Goal: Information Seeking & Learning: Learn about a topic

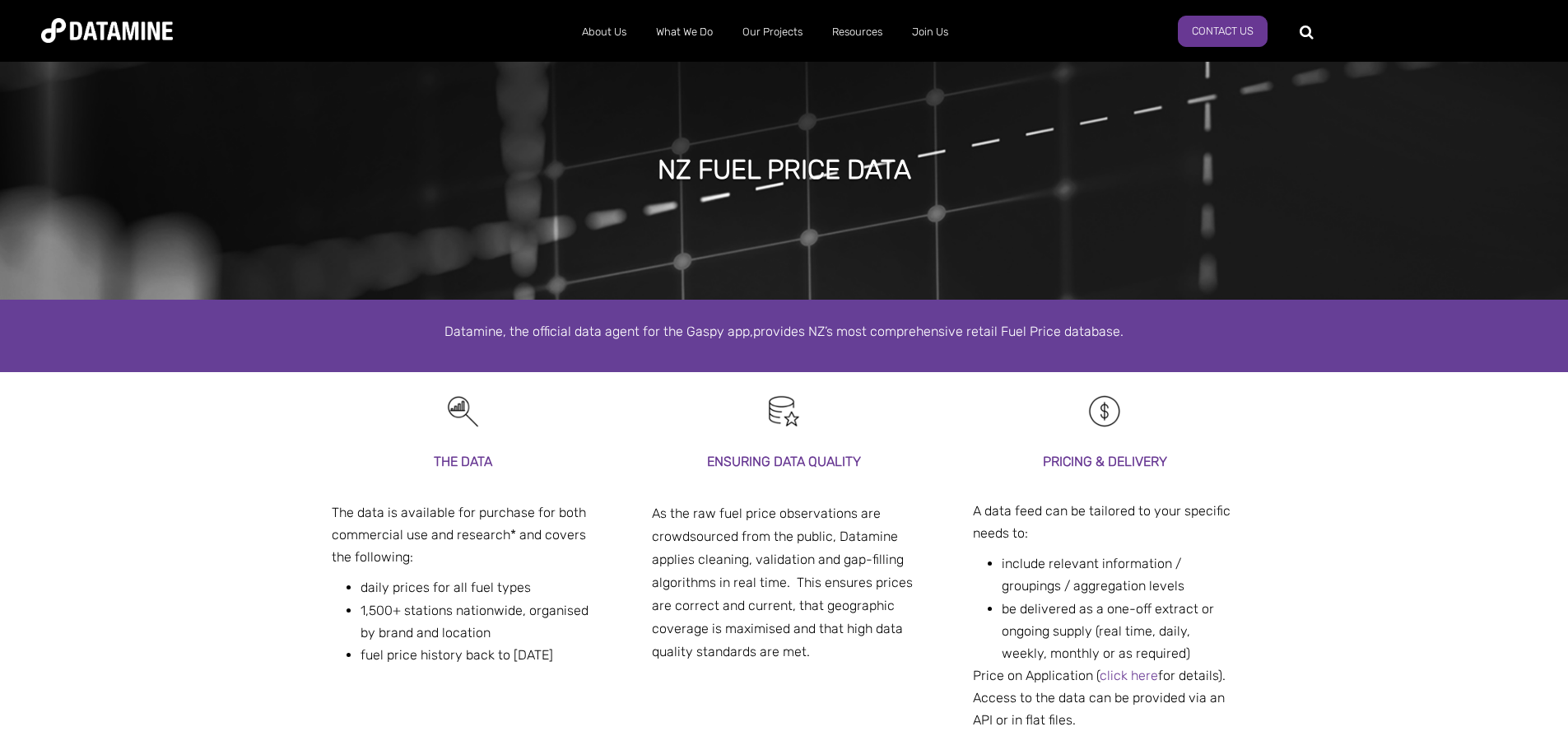
scroll to position [247, 0]
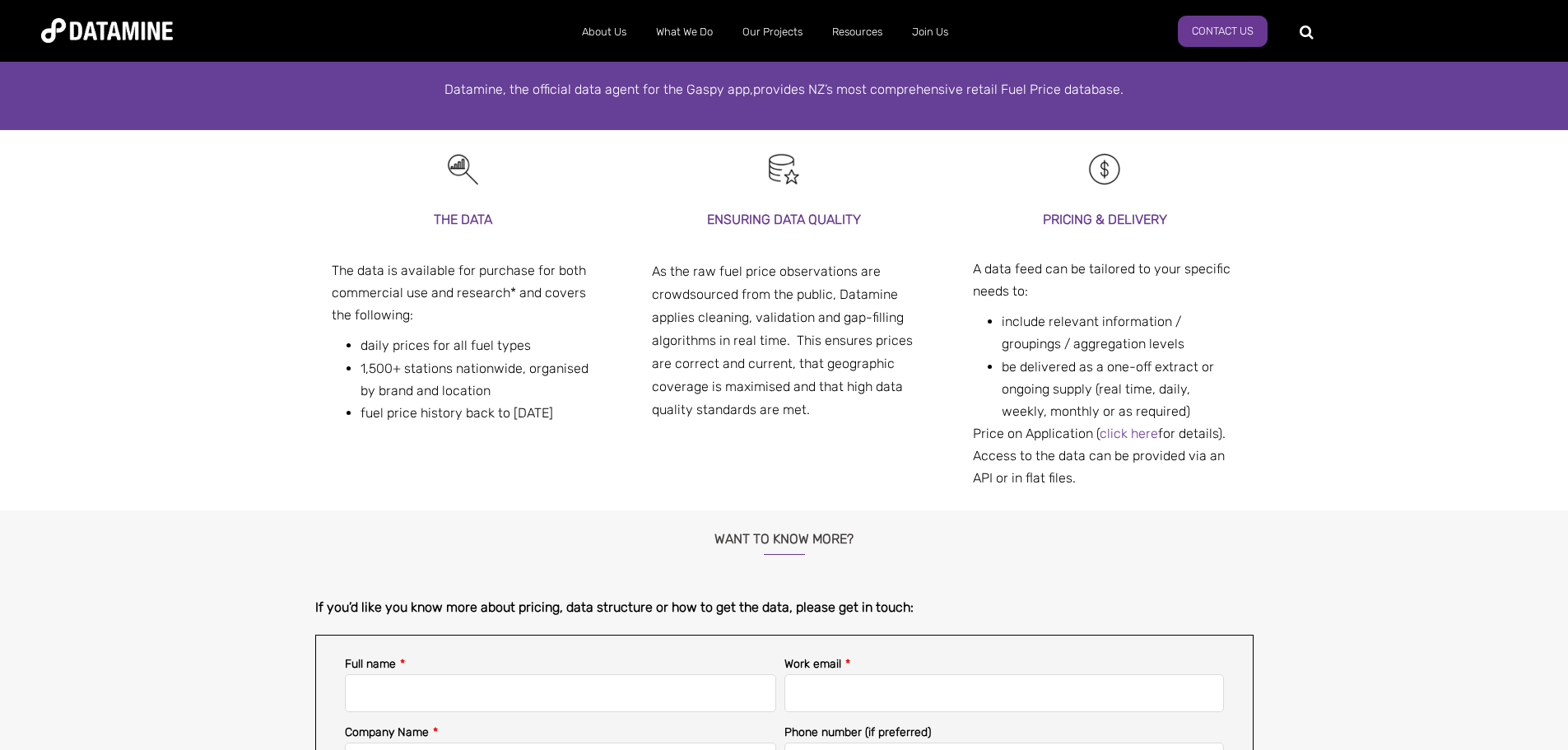
drag, startPoint x: 306, startPoint y: 139, endPoint x: 1336, endPoint y: 478, distance: 1084.4
click at [1336, 478] on div "THE DATA The data is available for purchase for both commercial use and researc…" at bounding box center [784, 320] width 1568 height 381
drag, startPoint x: 1336, startPoint y: 478, endPoint x: 310, endPoint y: 195, distance: 1064.3
click at [310, 195] on div "THE DATA The data is available for purchase for both commercial use and researc…" at bounding box center [784, 320] width 1568 height 381
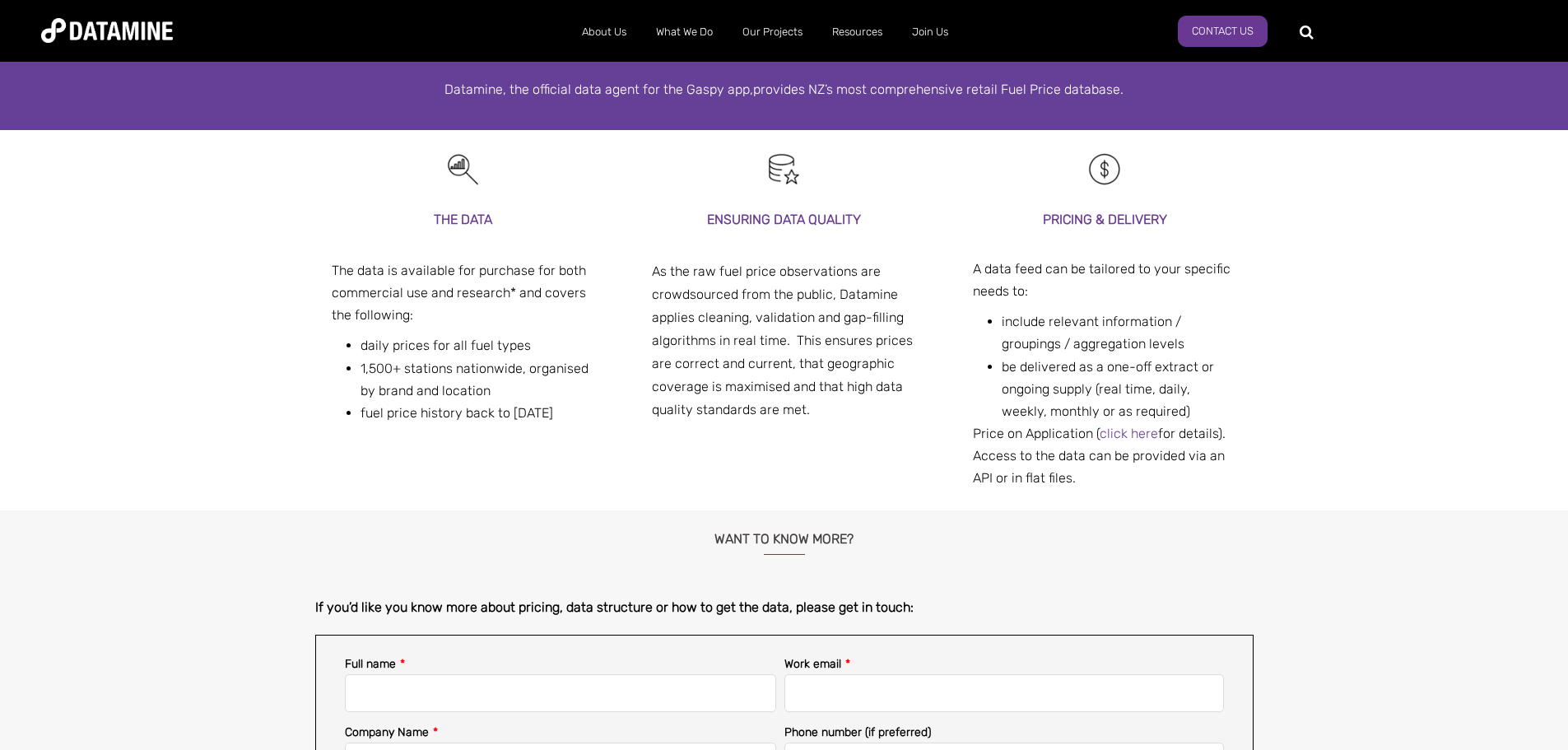
click at [310, 195] on div "THE DATA The data is available for purchase for both commercial use and researc…" at bounding box center [784, 320] width 963 height 381
drag, startPoint x: 310, startPoint y: 195, endPoint x: 899, endPoint y: 423, distance: 631.6
click at [899, 423] on div "THE DATA The data is available for purchase for both commercial use and researc…" at bounding box center [784, 320] width 963 height 381
click at [899, 423] on div "Ensuring data quality As the raw fuel price observations are crowdsourced from …" at bounding box center [784, 286] width 264 height 312
drag, startPoint x: 899, startPoint y: 423, endPoint x: 1155, endPoint y: 473, distance: 260.8
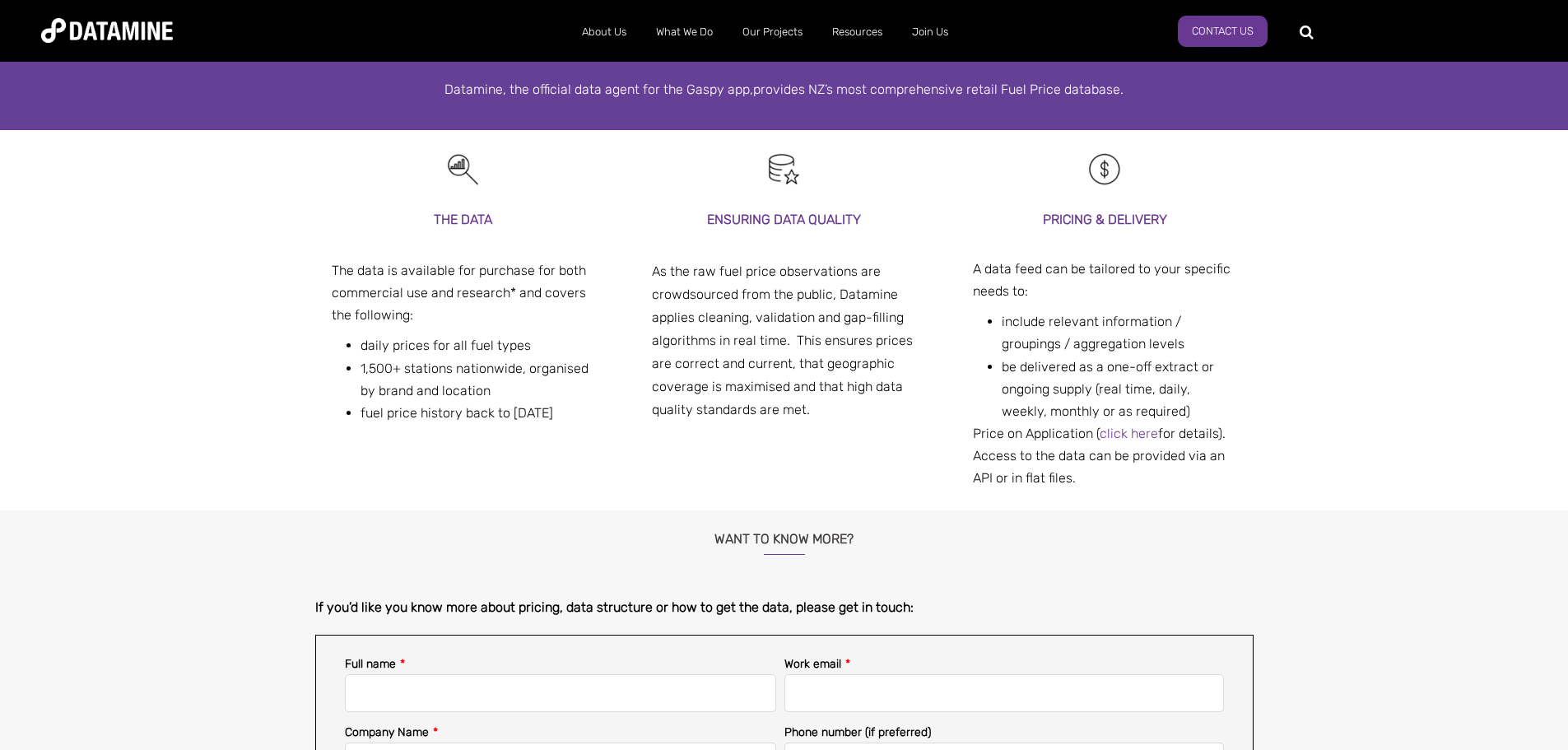
click at [1155, 473] on div "THE DATA The data is available for purchase for both commercial use and researc…" at bounding box center [784, 320] width 939 height 381
click at [1155, 473] on div "Price on Application ( click here for details). Access to the data can be provi…" at bounding box center [1105, 455] width 264 height 68
drag, startPoint x: 1155, startPoint y: 473, endPoint x: 231, endPoint y: 191, distance: 966.1
click at [231, 191] on div "THE DATA The data is available for purchase for both commercial use and researc…" at bounding box center [784, 320] width 1568 height 381
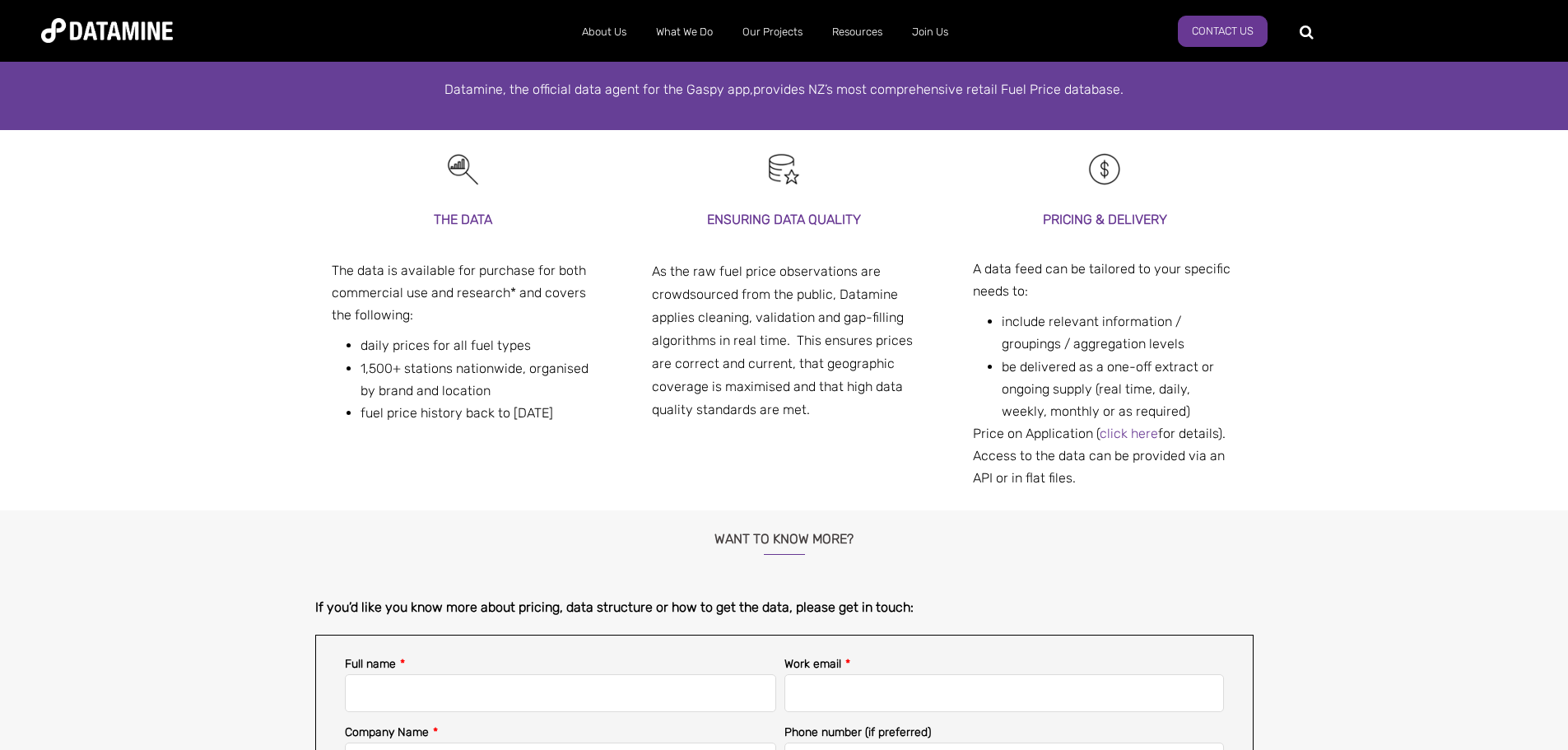
drag, startPoint x: 231, startPoint y: 191, endPoint x: 1141, endPoint y: 473, distance: 952.7
click at [1141, 473] on div "THE DATA The data is available for purchase for both commercial use and researc…" at bounding box center [784, 320] width 1568 height 381
click at [1141, 473] on div "Price on Application ( click here for details). Access to the data can be provi…" at bounding box center [1105, 455] width 264 height 68
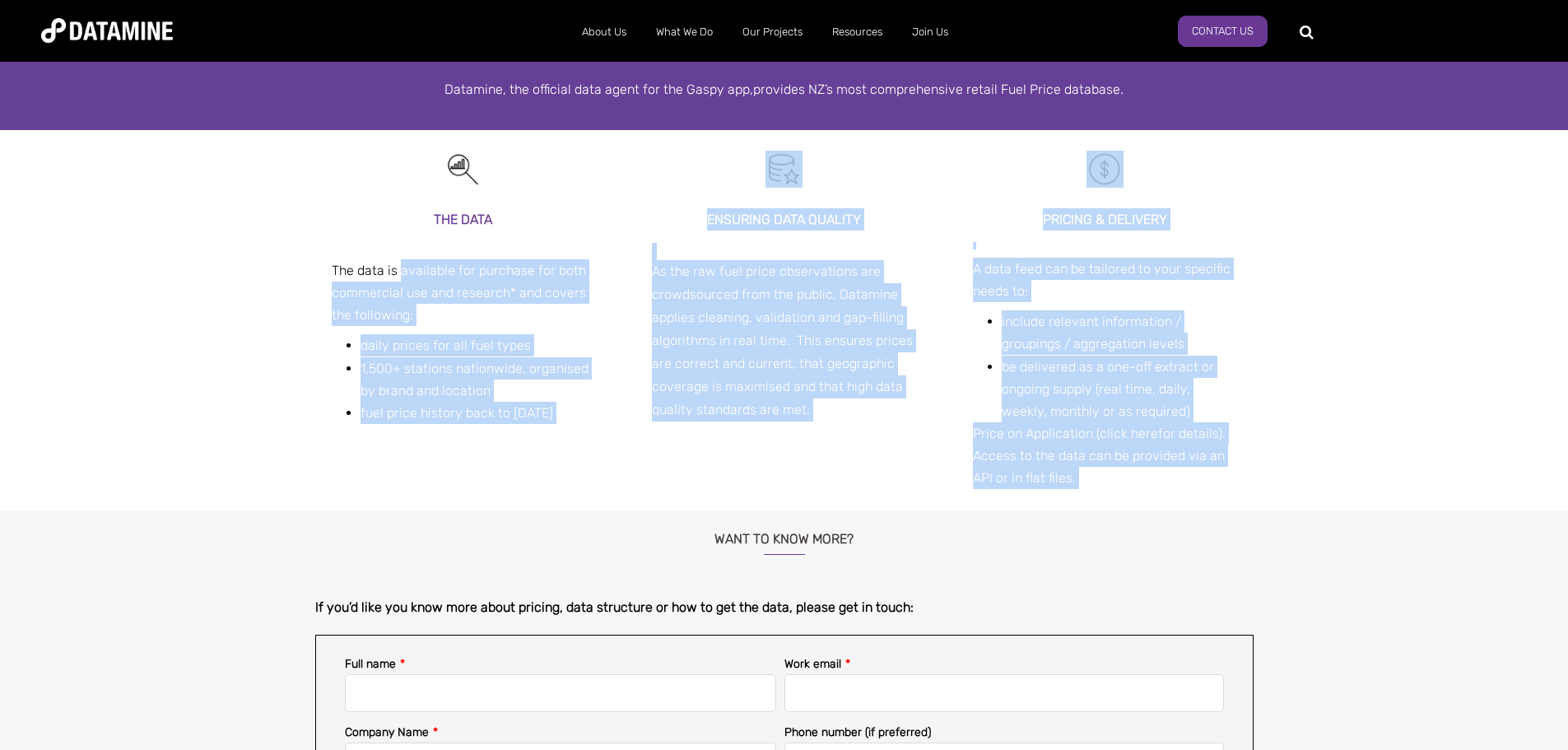
drag, startPoint x: 1141, startPoint y: 473, endPoint x: 412, endPoint y: 262, distance: 758.9
click at [412, 262] on div "THE DATA The data is available for purchase for both commercial use and researc…" at bounding box center [784, 320] width 939 height 381
click at [412, 262] on p "The data is available for purchase for both commercial use and research* and co…" at bounding box center [464, 293] width 264 height 68
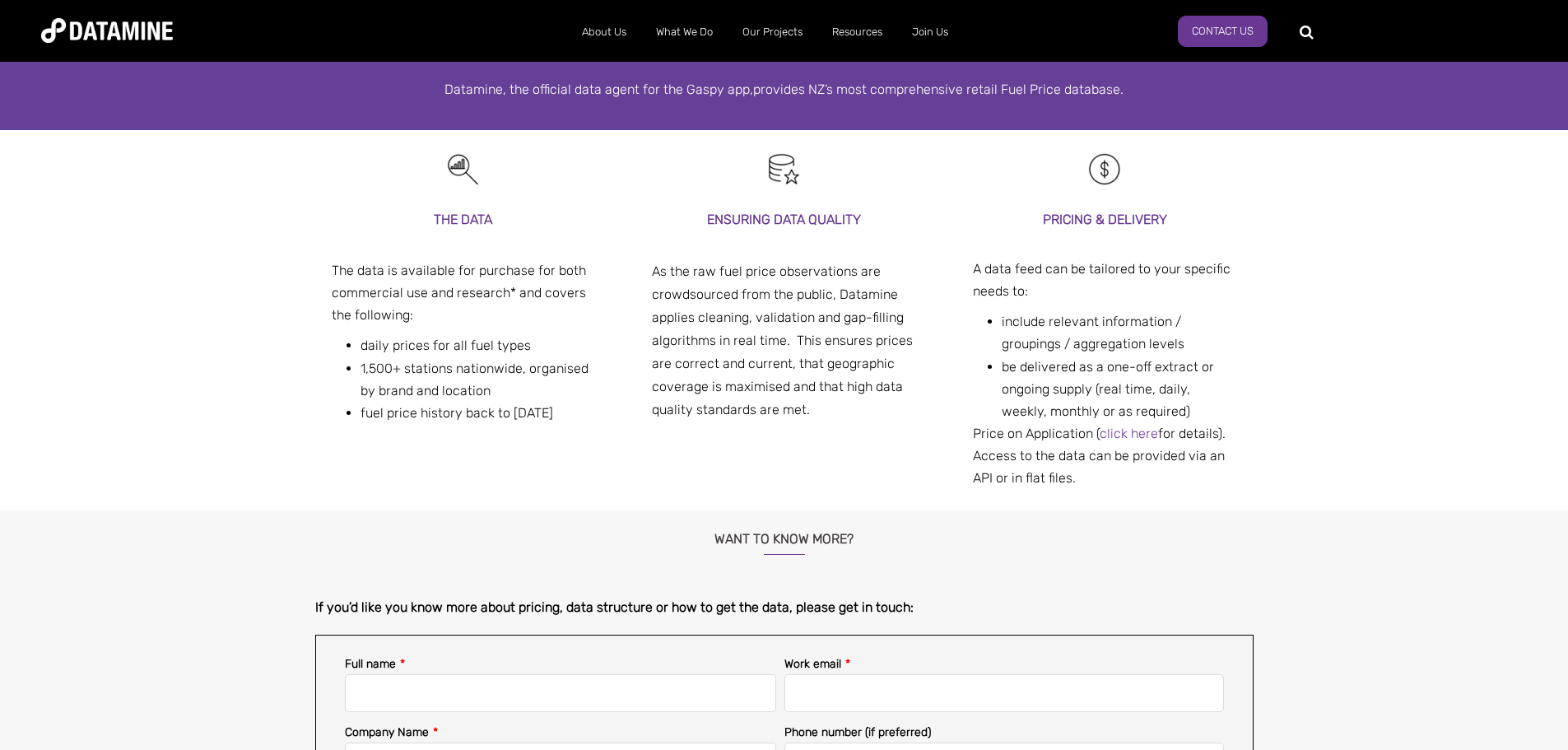
drag, startPoint x: 1167, startPoint y: 473, endPoint x: 226, endPoint y: 162, distance: 991.1
click at [226, 162] on div "THE DATA The data is available for purchase for both commercial use and researc…" at bounding box center [784, 320] width 1568 height 381
drag, startPoint x: 226, startPoint y: 162, endPoint x: 1204, endPoint y: 476, distance: 1027.2
click at [1204, 476] on div "THE DATA The data is available for purchase for both commercial use and researc…" at bounding box center [784, 320] width 1568 height 381
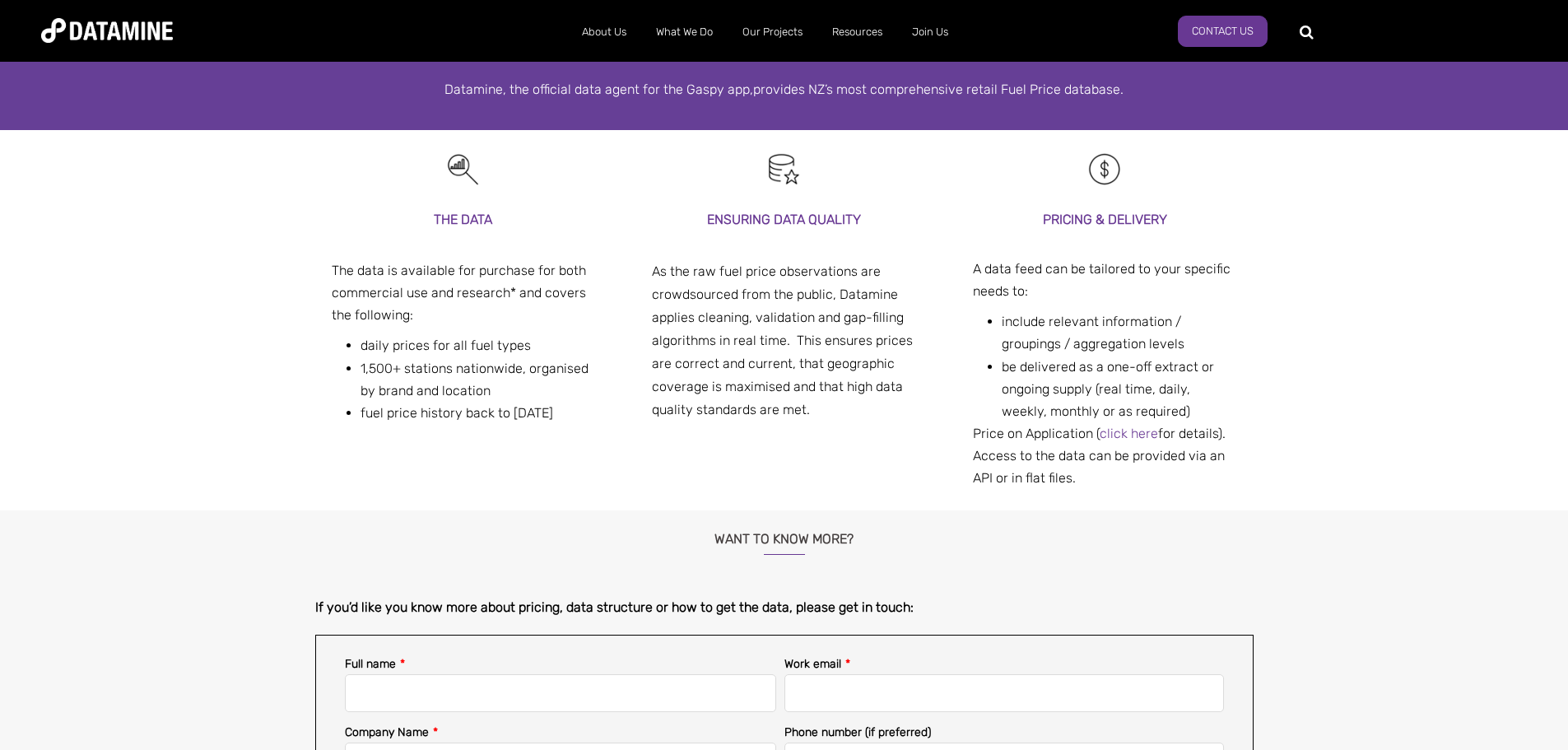
click at [1204, 476] on div "Price on Application ( click here for details). Access to the data can be provi…" at bounding box center [1105, 455] width 264 height 68
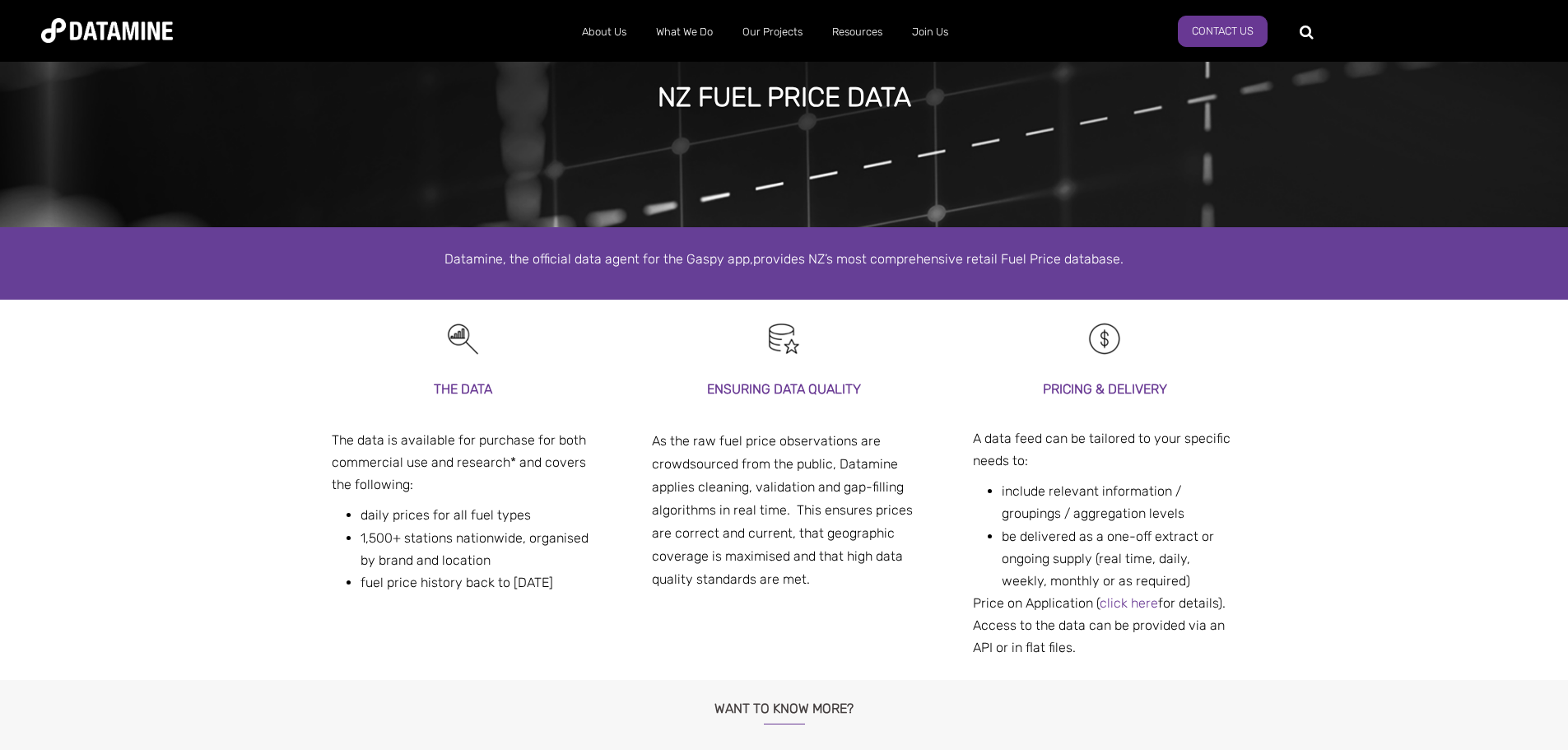
scroll to position [0, 0]
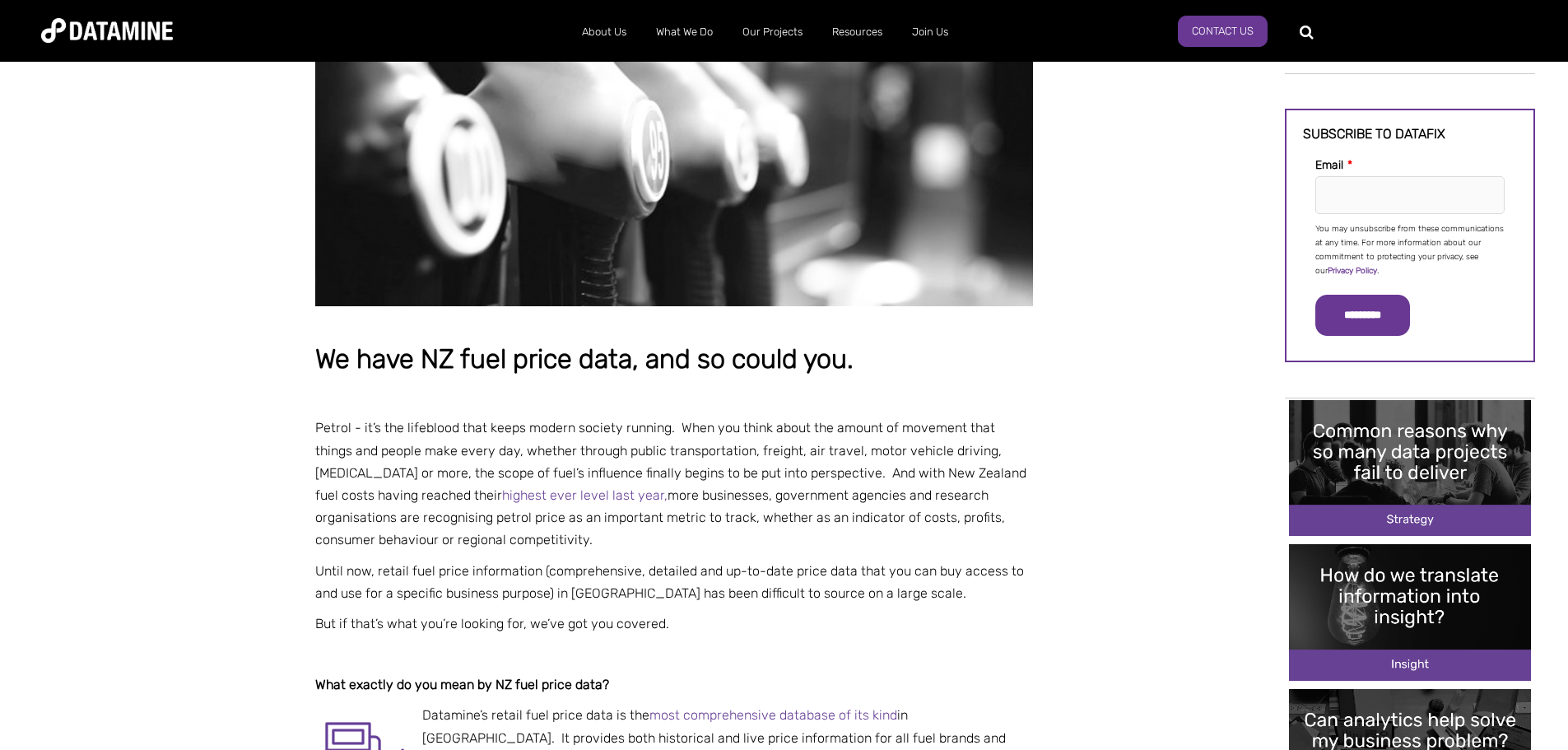
scroll to position [247, 0]
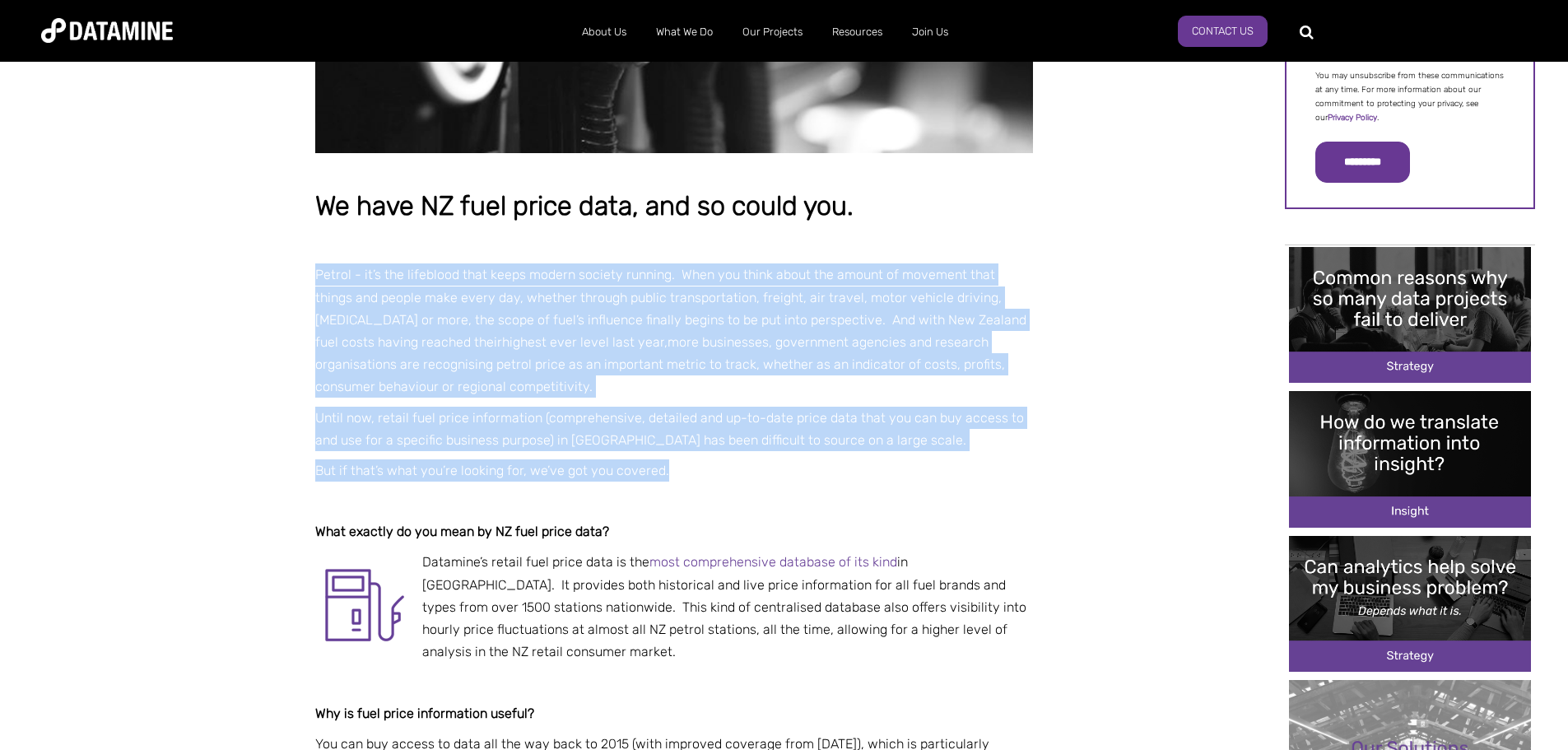
drag, startPoint x: 1028, startPoint y: 304, endPoint x: 1035, endPoint y: 518, distance: 214.1
click at [1033, 518] on div "We have NZ fuel price data, and so could you. Petrol - it’s the lifeblood that …" at bounding box center [674, 620] width 718 height 1533
click at [1033, 481] on p "But if that’s what you’re looking for, we’ve got you covered." at bounding box center [674, 470] width 718 height 22
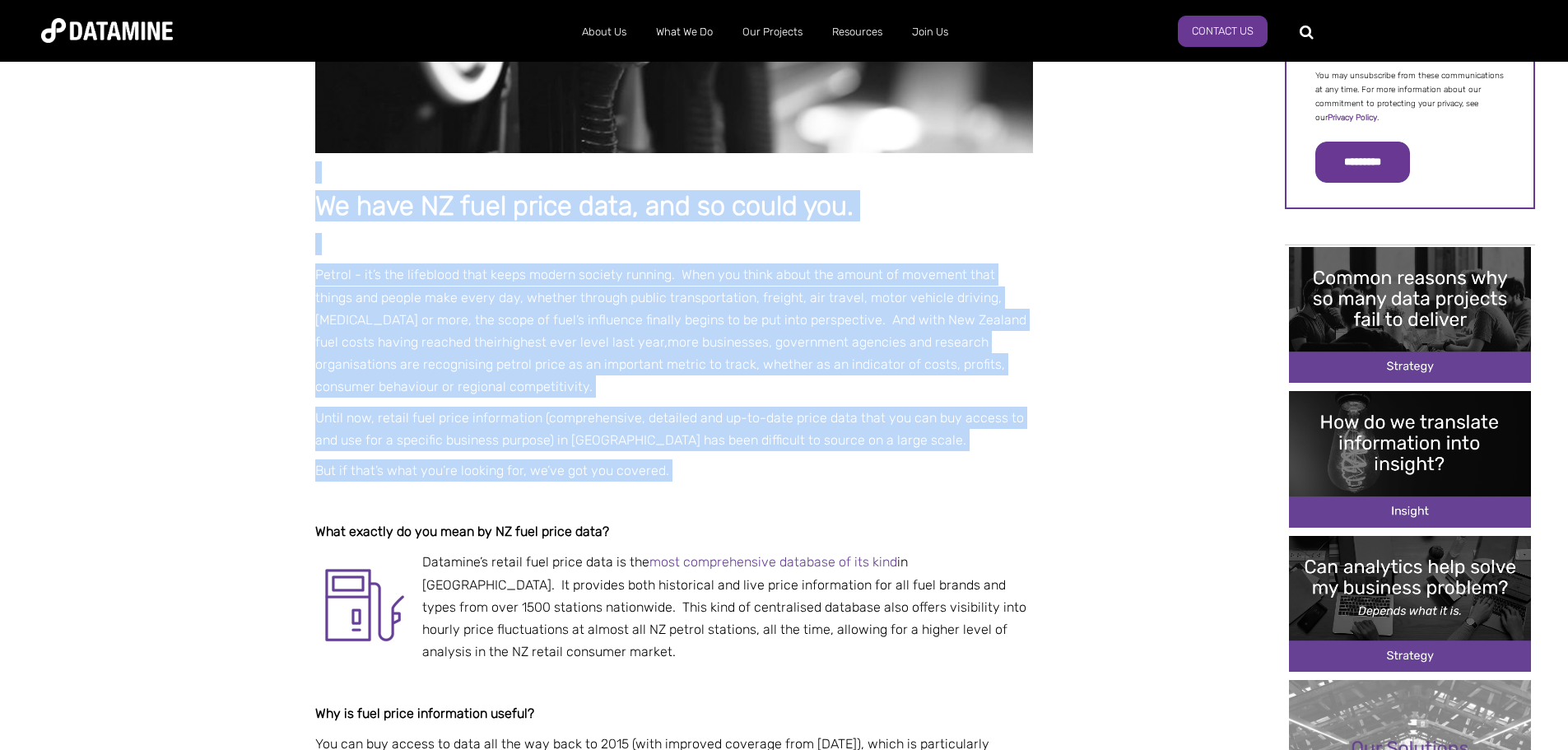
drag, startPoint x: 1035, startPoint y: 518, endPoint x: 268, endPoint y: 254, distance: 811.2
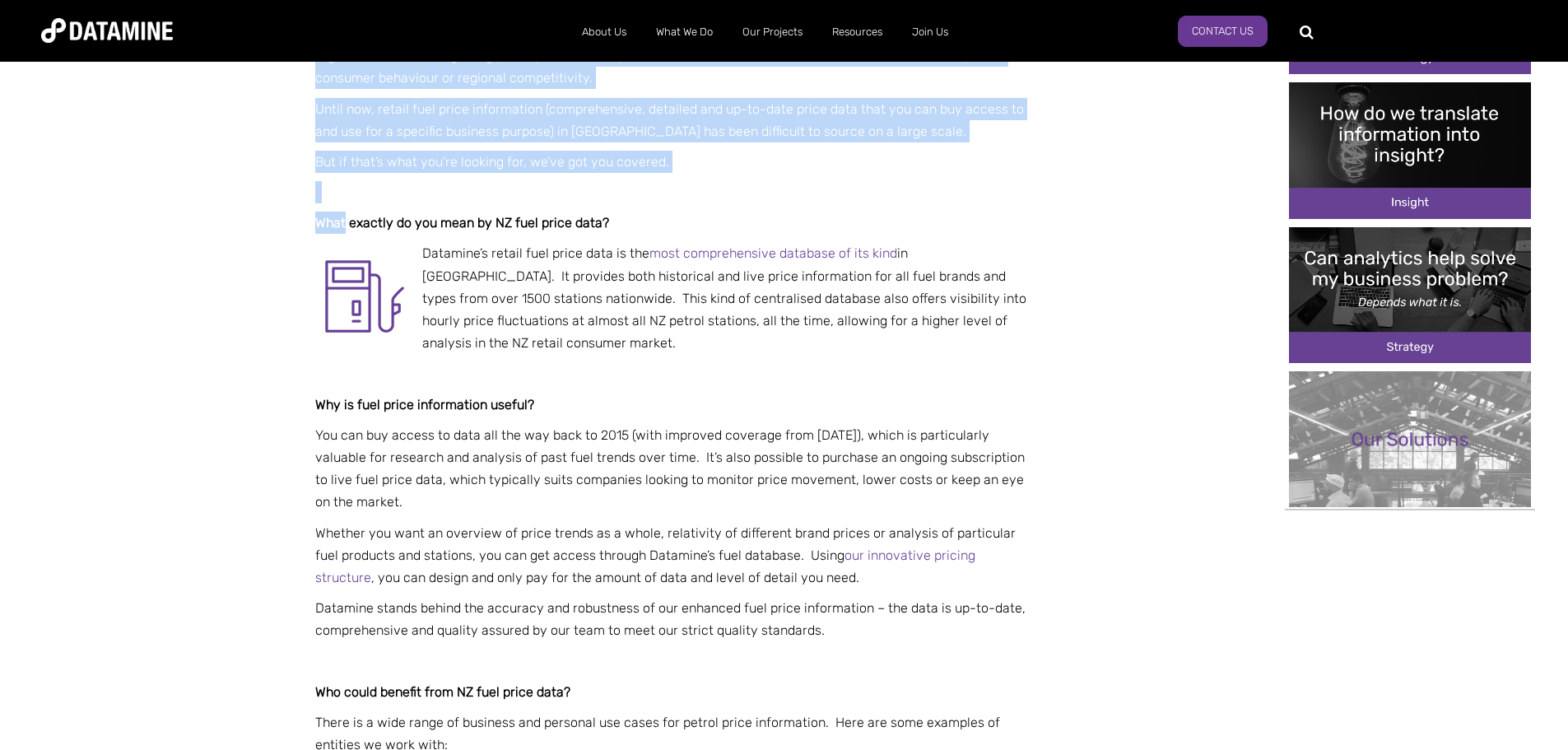
scroll to position [740, 0]
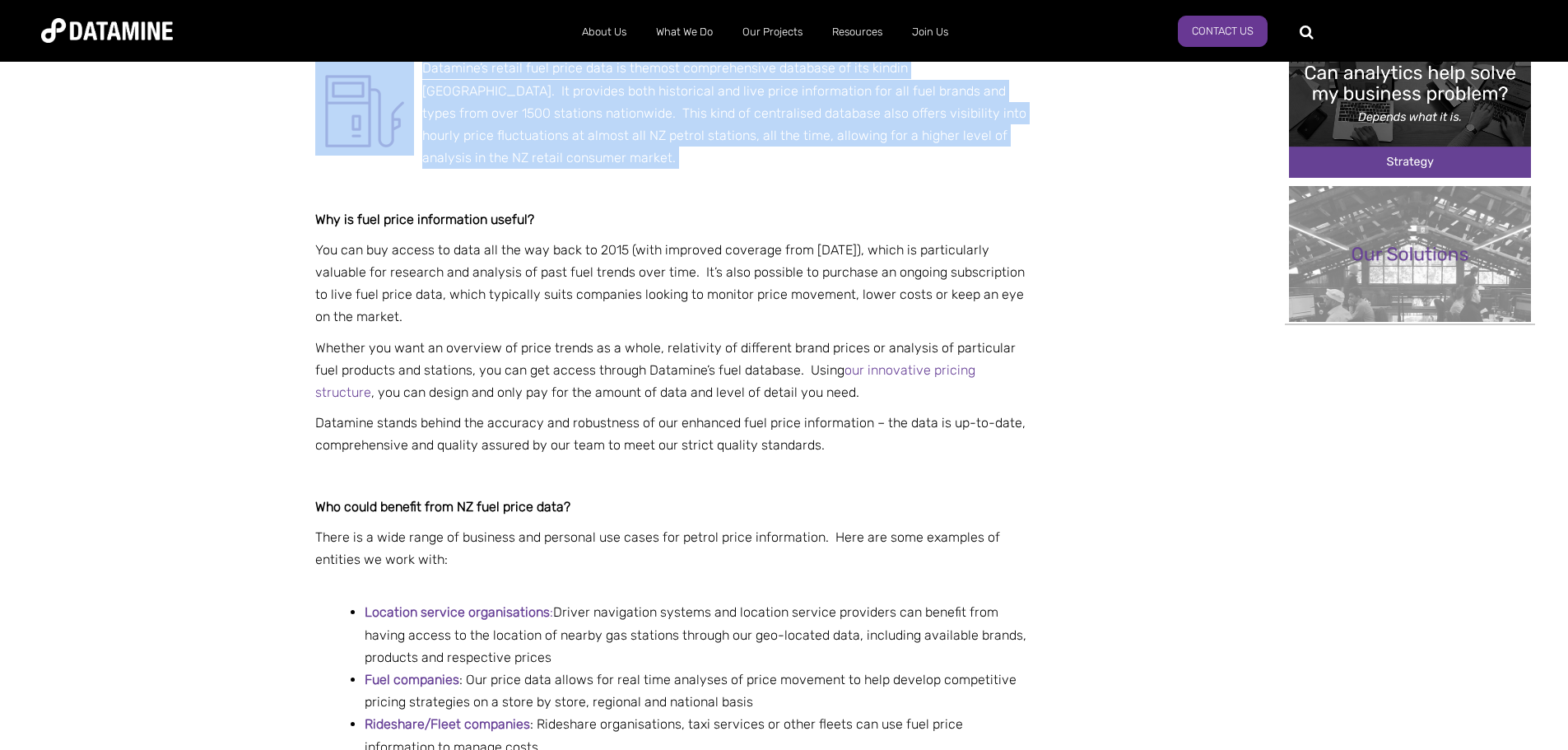
drag, startPoint x: 268, startPoint y: 254, endPoint x: 667, endPoint y: 191, distance: 403.9
click at [667, 168] on p "Datamine’s retail fuel price data is the most comprehensive database of its kin…" at bounding box center [674, 112] width 718 height 112
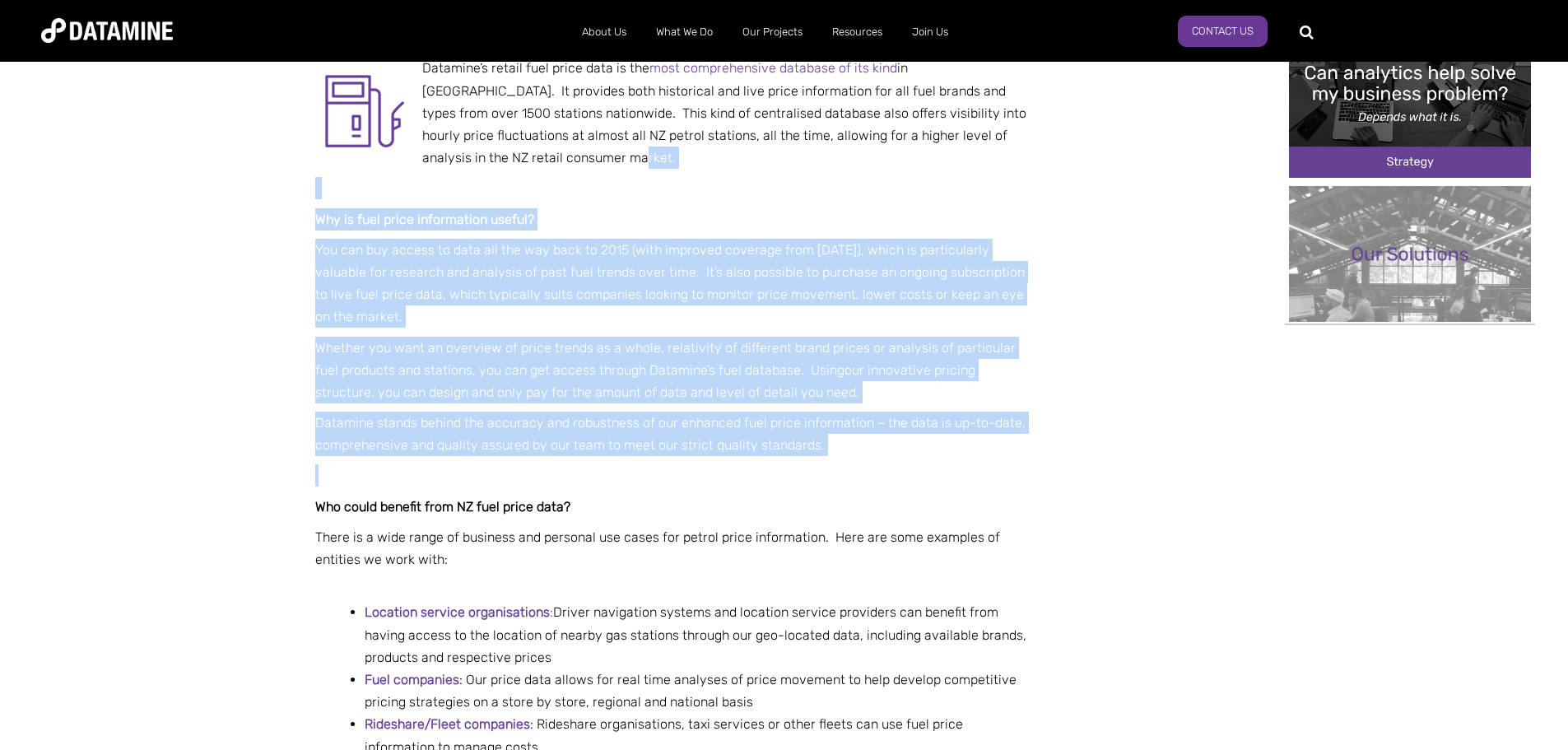
drag, startPoint x: 667, startPoint y: 191, endPoint x: 734, endPoint y: 485, distance: 301.5
click at [734, 485] on div "We have NZ fuel price data, and so could you. Petrol - it’s the lifeblood that …" at bounding box center [674, 126] width 718 height 1533
click at [734, 485] on p at bounding box center [674, 474] width 718 height 22
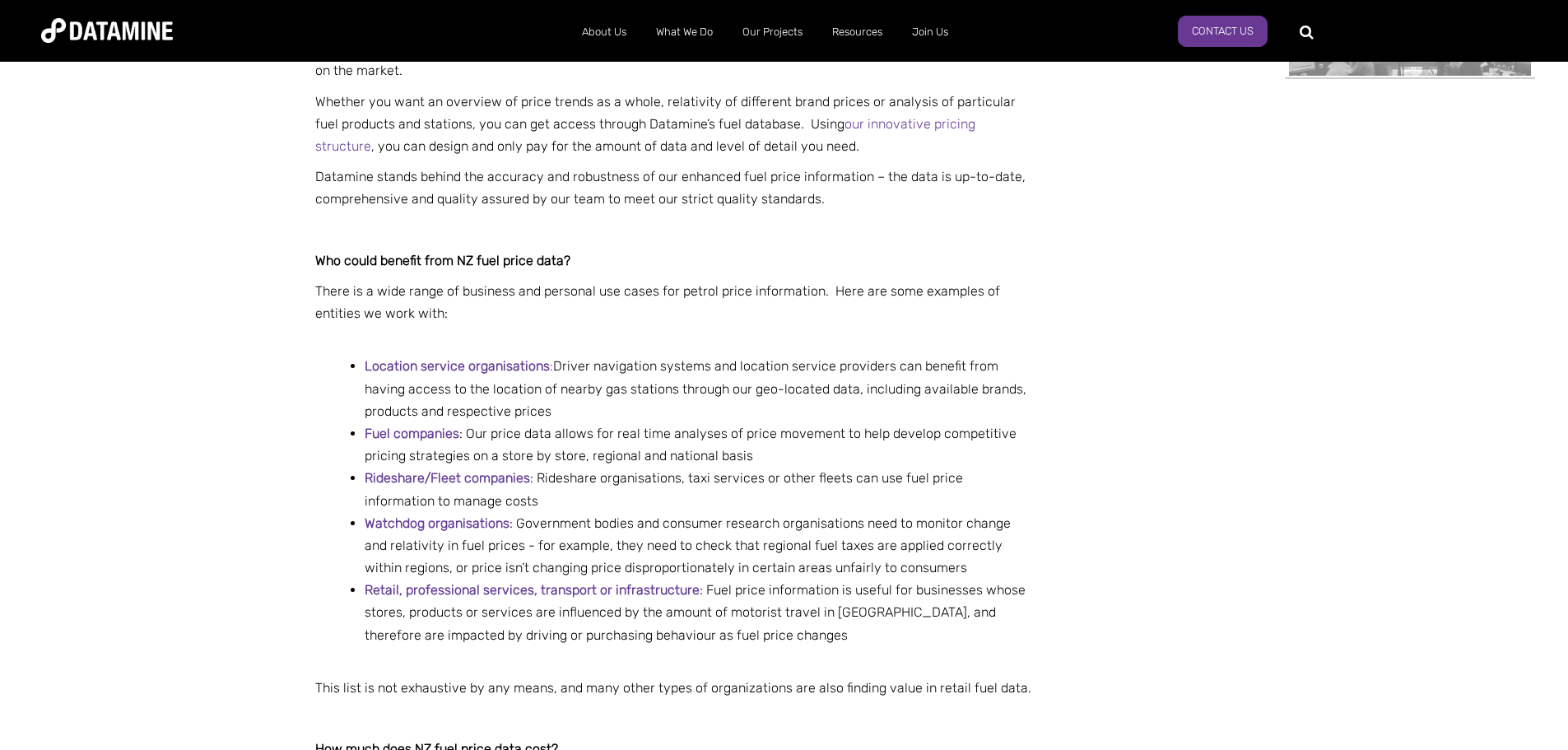
scroll to position [987, 0]
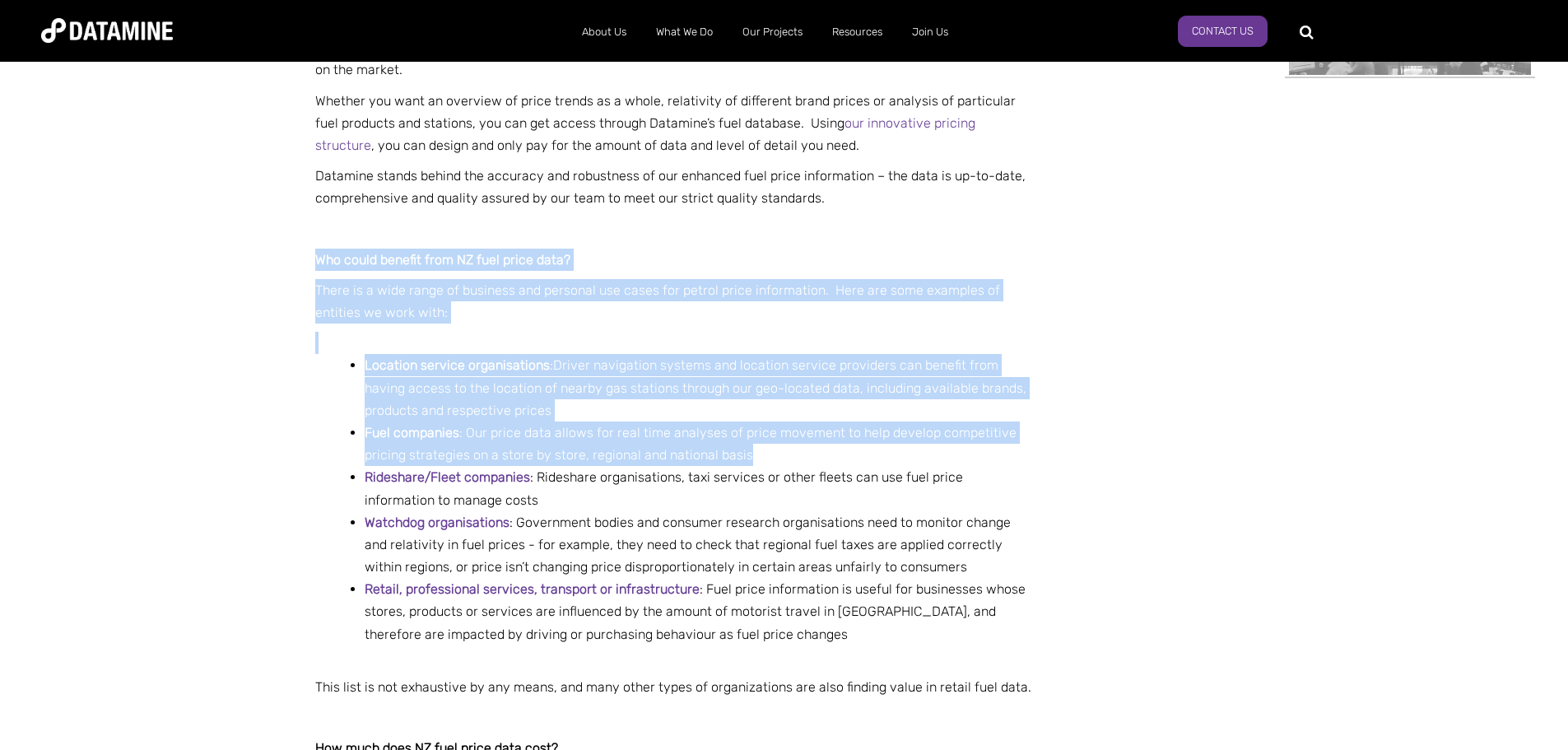
drag, startPoint x: 734, startPoint y: 485, endPoint x: 746, endPoint y: 412, distance: 74.0
click at [746, 422] on li "Fuel companies : Our price data allows for real time analyses of price movement…" at bounding box center [698, 444] width 669 height 44
drag, startPoint x: 746, startPoint y: 412, endPoint x: 753, endPoint y: 245, distance: 167.1
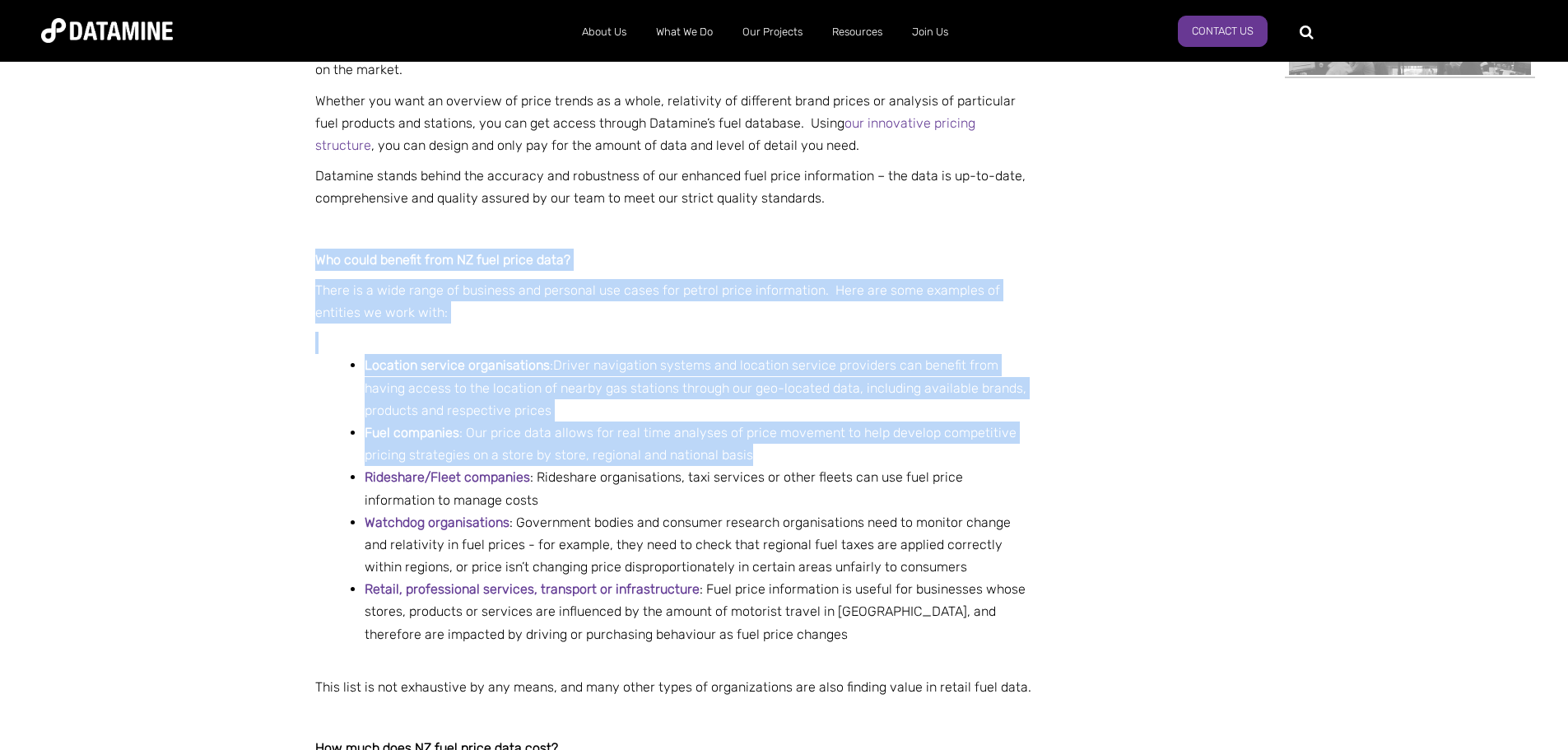
click at [753, 239] on p at bounding box center [674, 228] width 718 height 22
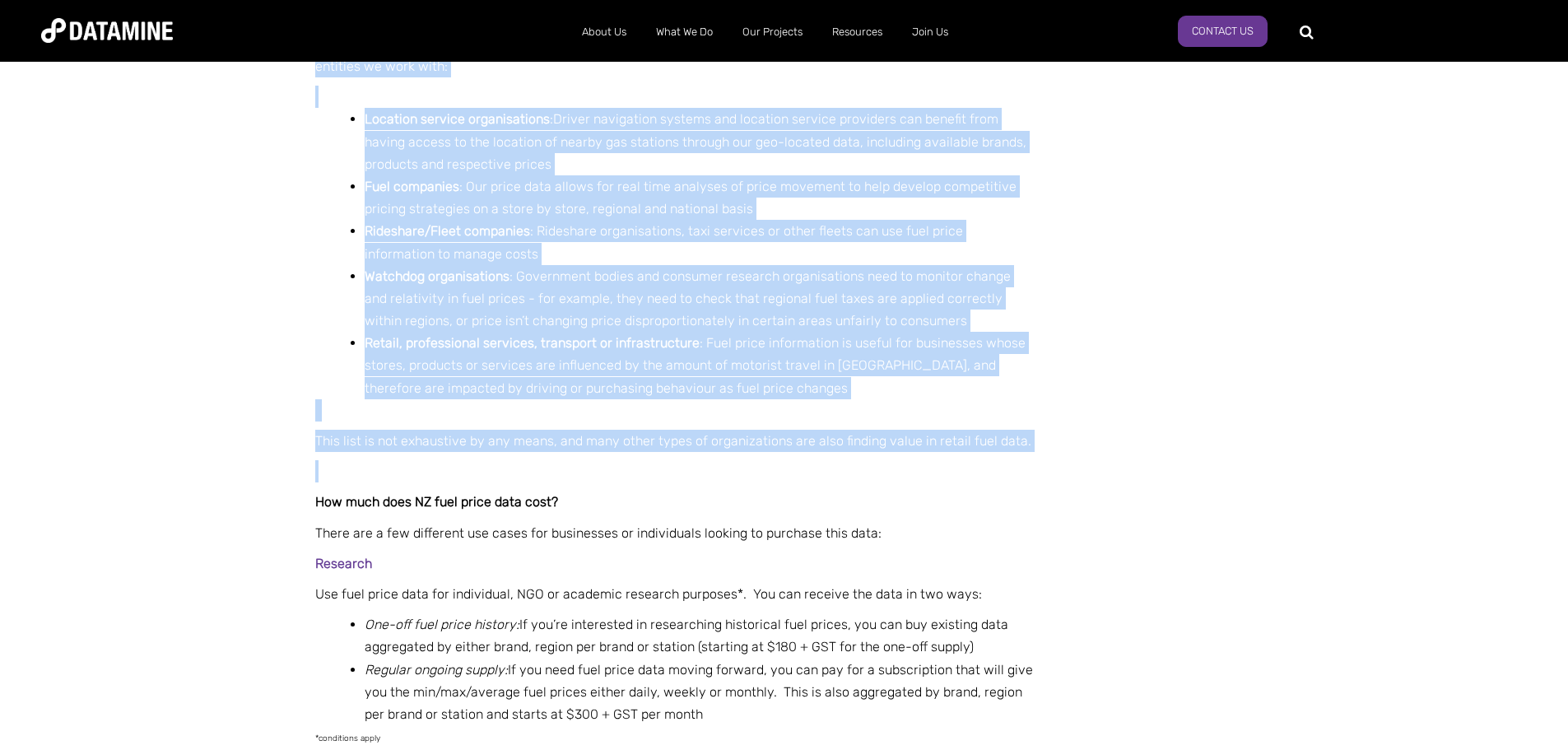
scroll to position [1235, 0]
drag, startPoint x: 753, startPoint y: 245, endPoint x: 764, endPoint y: 422, distance: 177.3
click at [764, 459] on p at bounding box center [674, 470] width 718 height 22
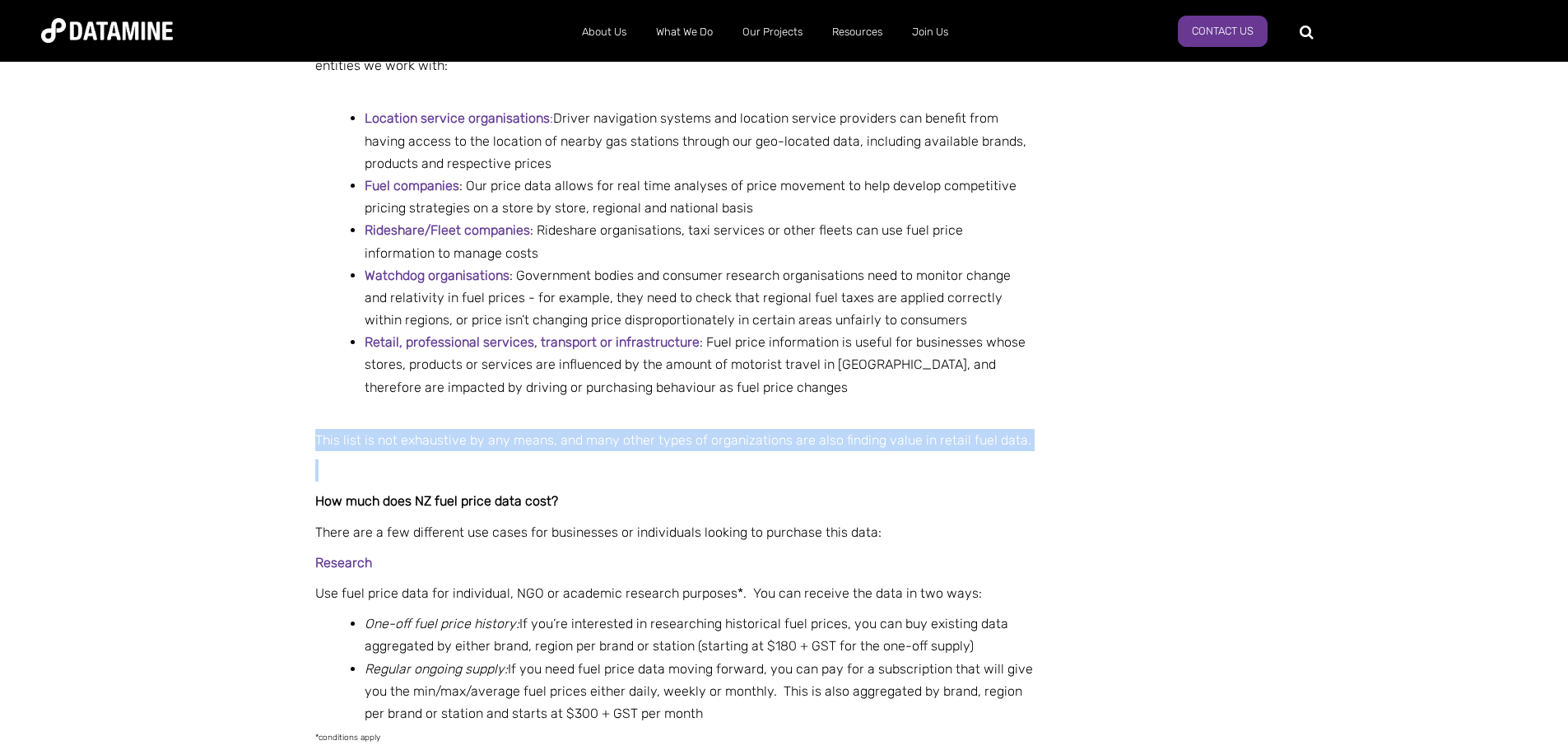
drag, startPoint x: 764, startPoint y: 422, endPoint x: 771, endPoint y: 348, distance: 74.3
click at [771, 398] on div "This list is not exhaustive by any means, and many other types of organizations…" at bounding box center [674, 572] width 718 height 348
click at [771, 398] on p at bounding box center [674, 408] width 718 height 22
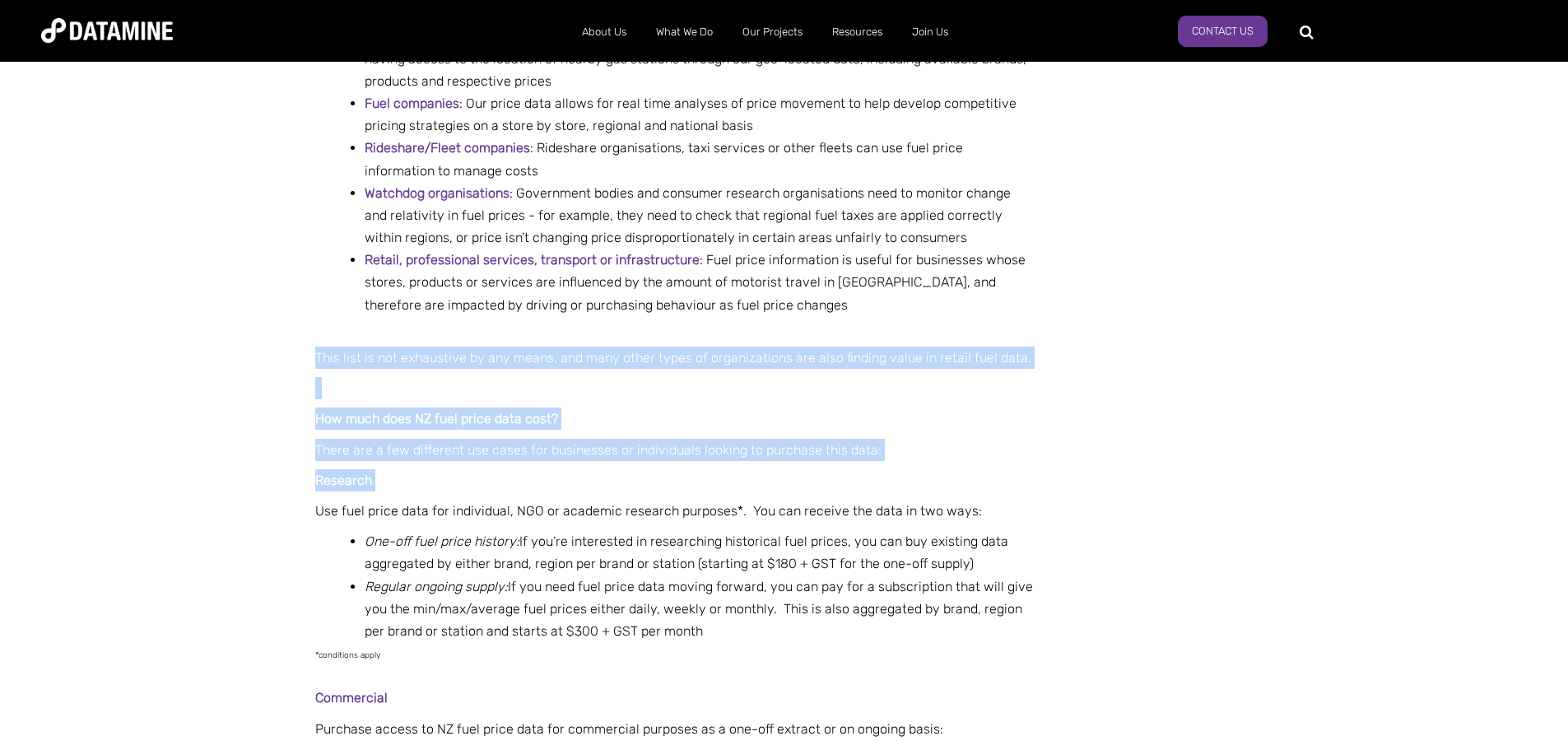
drag, startPoint x: 771, startPoint y: 348, endPoint x: 916, endPoint y: 416, distance: 160.2
click at [916, 416] on div "This list is not exhaustive by any means, and many other types of organizations…" at bounding box center [674, 490] width 718 height 348
click at [916, 469] on p "Research" at bounding box center [674, 479] width 718 height 22
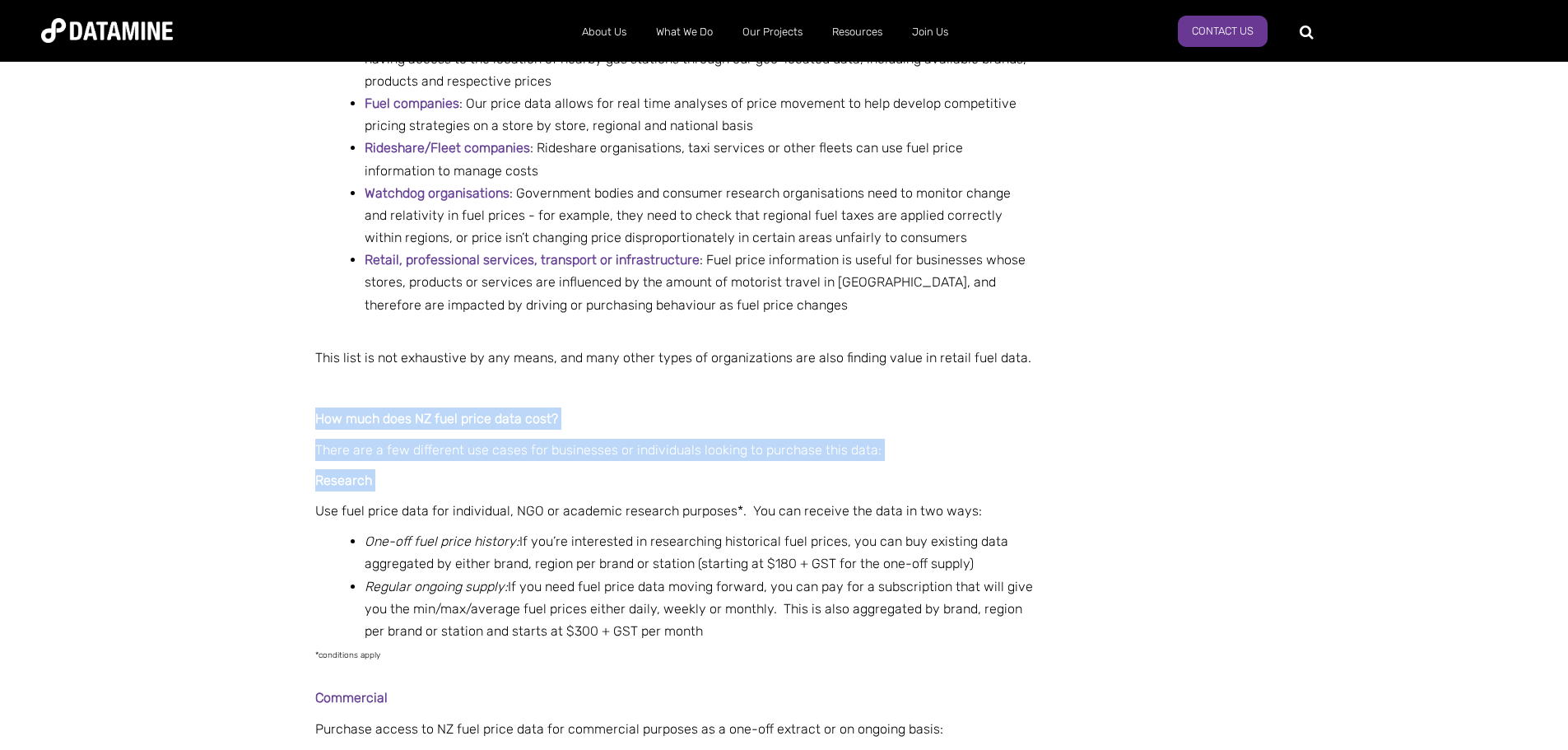
drag, startPoint x: 917, startPoint y: 408, endPoint x: 934, endPoint y: 336, distance: 74.0
click at [934, 336] on div "This list is not exhaustive by any means, and many other types of organizations…" at bounding box center [674, 490] width 718 height 348
click at [934, 377] on p at bounding box center [674, 387] width 718 height 22
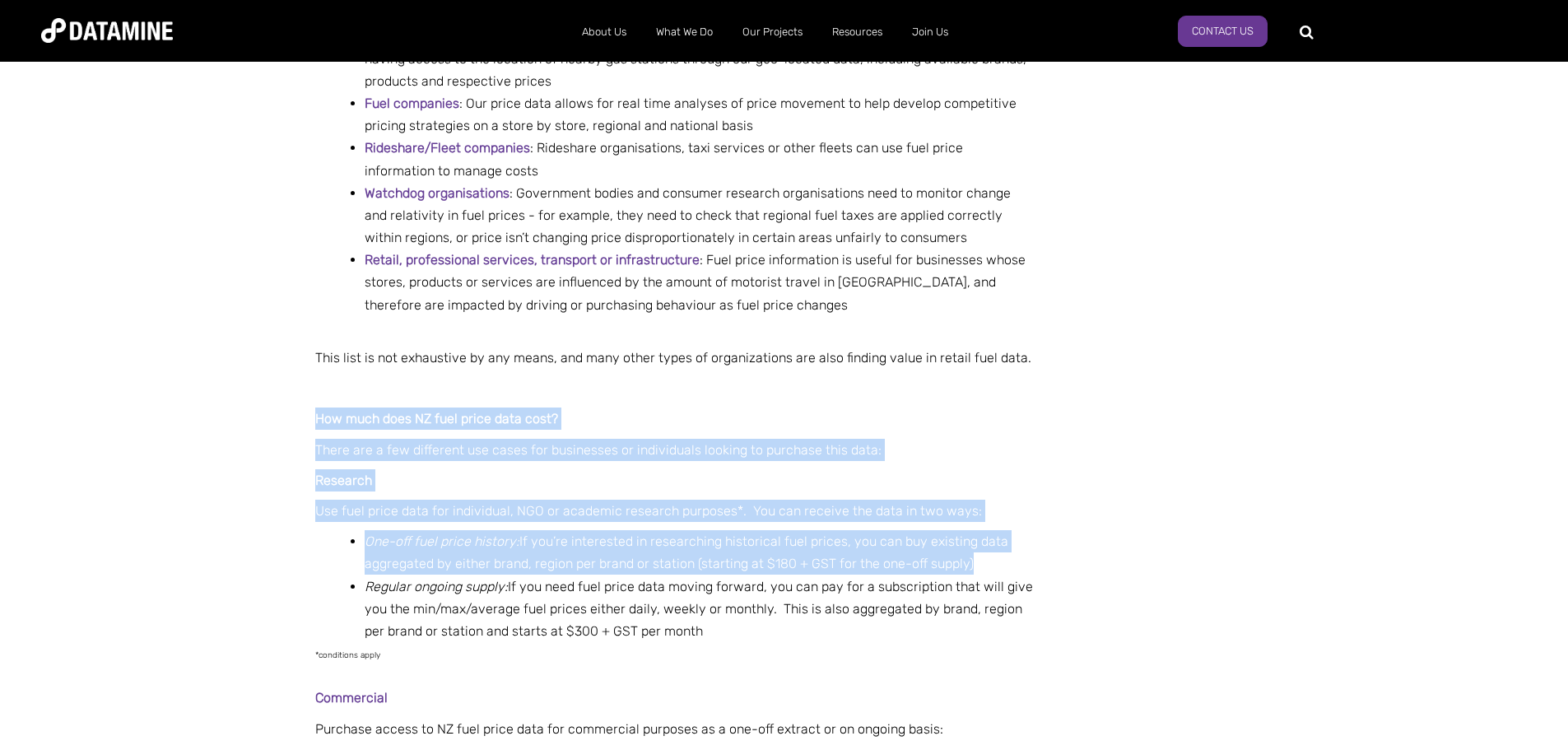
drag, startPoint x: 934, startPoint y: 336, endPoint x: 933, endPoint y: 507, distance: 171.0
click at [933, 507] on div "This list is not exhaustive by any means, and many other types of organizations…" at bounding box center [674, 490] width 718 height 348
click at [933, 530] on li "One-off fuel price history: If you’re interested in researching historical fuel…" at bounding box center [698, 552] width 669 height 44
drag, startPoint x: 933, startPoint y: 507, endPoint x: 986, endPoint y: 315, distance: 199.2
click at [986, 316] on div "This list is not exhaustive by any means, and many other types of organizations…" at bounding box center [674, 490] width 718 height 348
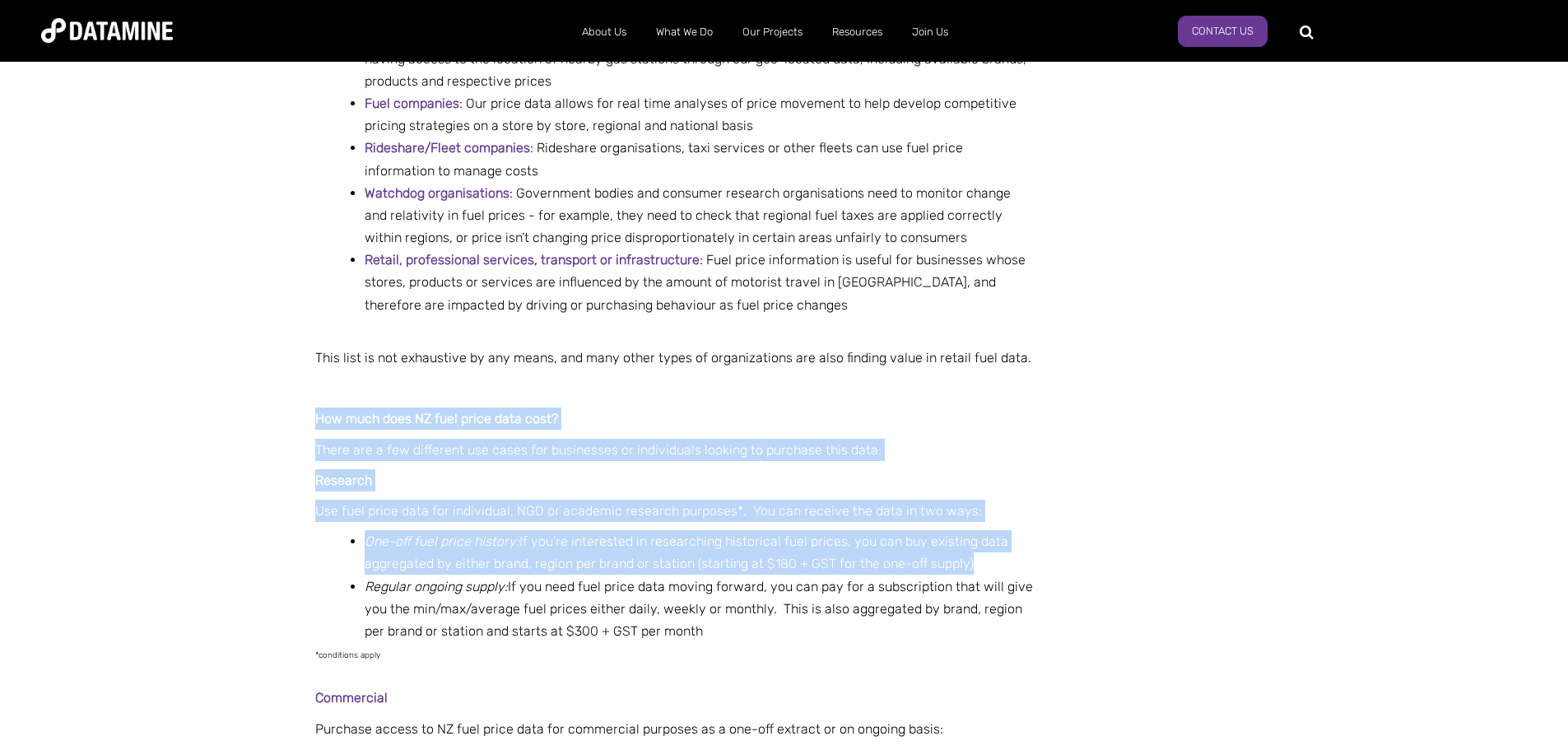
click at [986, 316] on div "This list is not exhaustive by any means, and many other types of organizations…" at bounding box center [674, 490] width 718 height 348
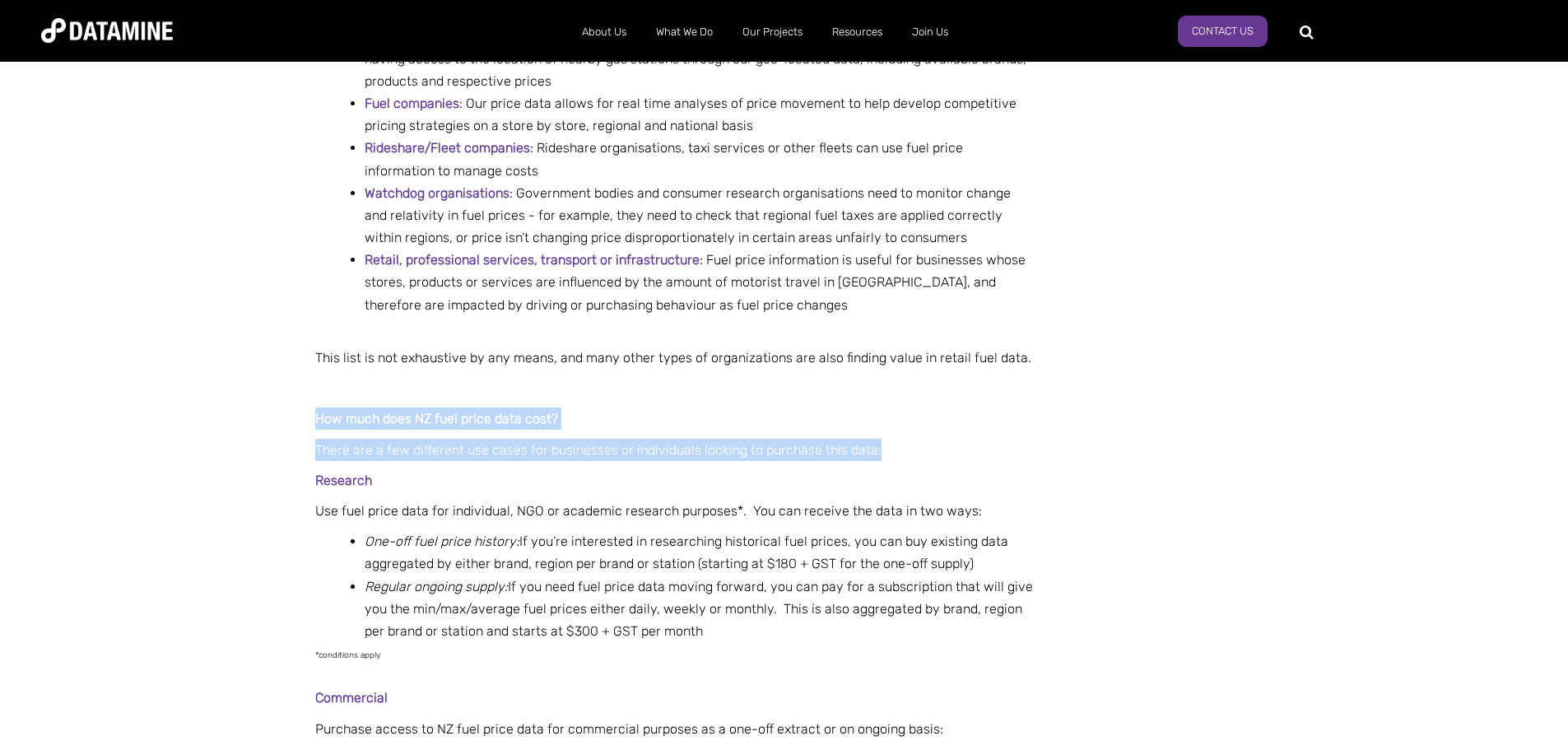
scroll to position [1400, 0]
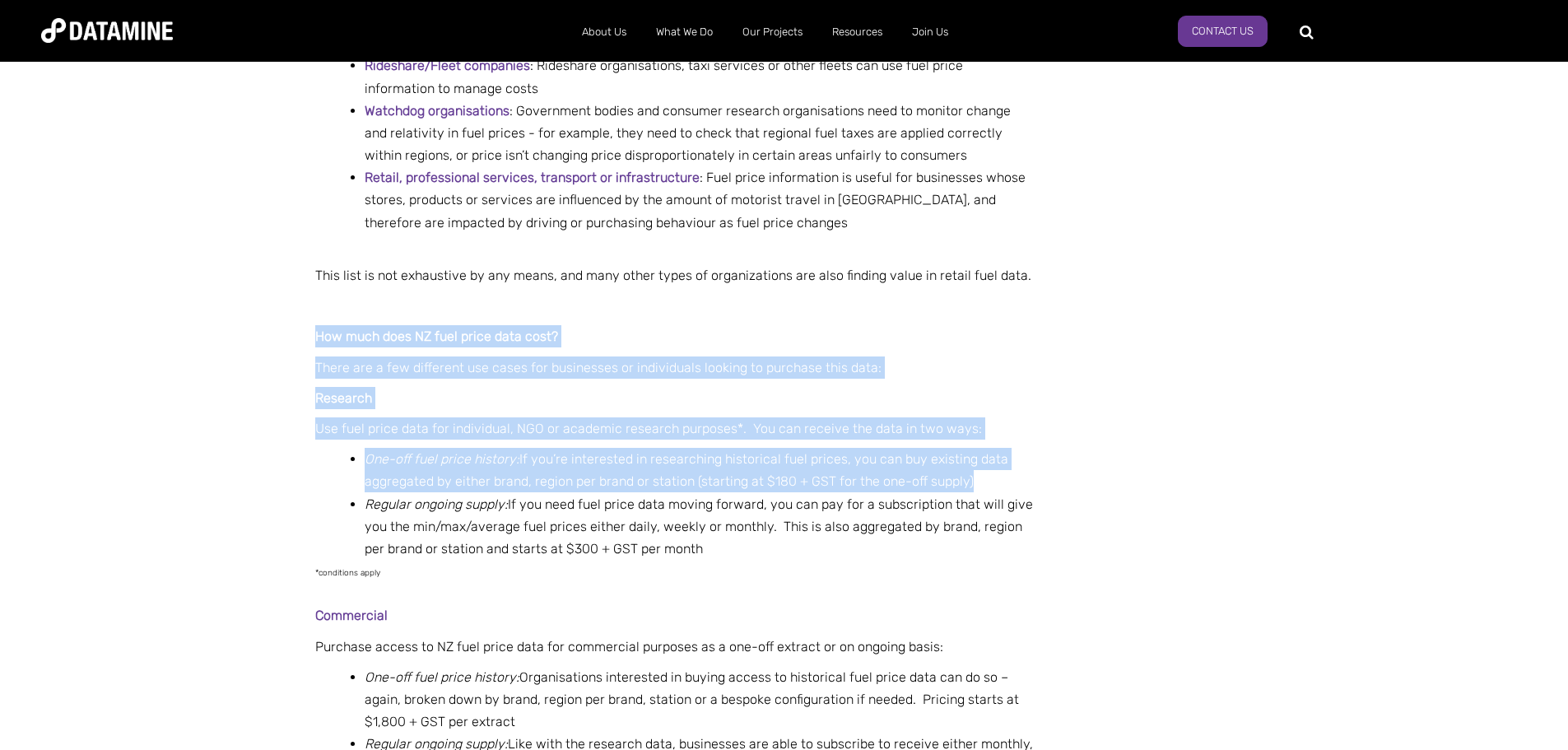
drag, startPoint x: 986, startPoint y: 315, endPoint x: 971, endPoint y: 426, distance: 112.0
click at [971, 426] on div "This list is not exhaustive by any means, and many other types of organizations…" at bounding box center [674, 408] width 718 height 348
click at [971, 448] on li "One-off fuel price history: If you’re interested in researching historical fuel…" at bounding box center [698, 470] width 669 height 44
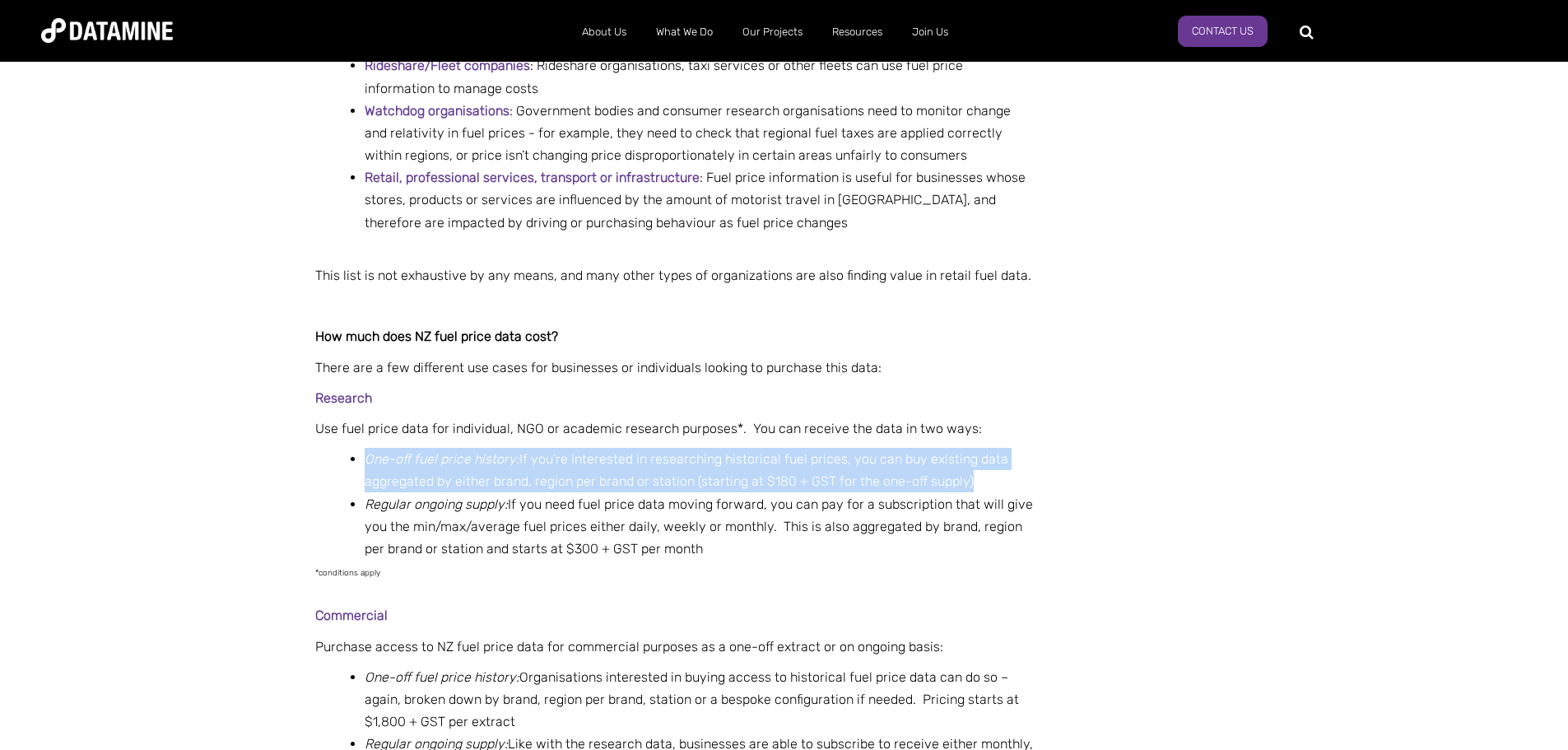
drag, startPoint x: 971, startPoint y: 426, endPoint x: 1028, endPoint y: 381, distance: 72.6
click at [1028, 381] on div "This list is not exhaustive by any means, and many other types of organizations…" at bounding box center [674, 408] width 718 height 348
click at [1028, 417] on p "Use fuel price data for individual, NGO or academic research purposes*. You can…" at bounding box center [674, 428] width 718 height 22
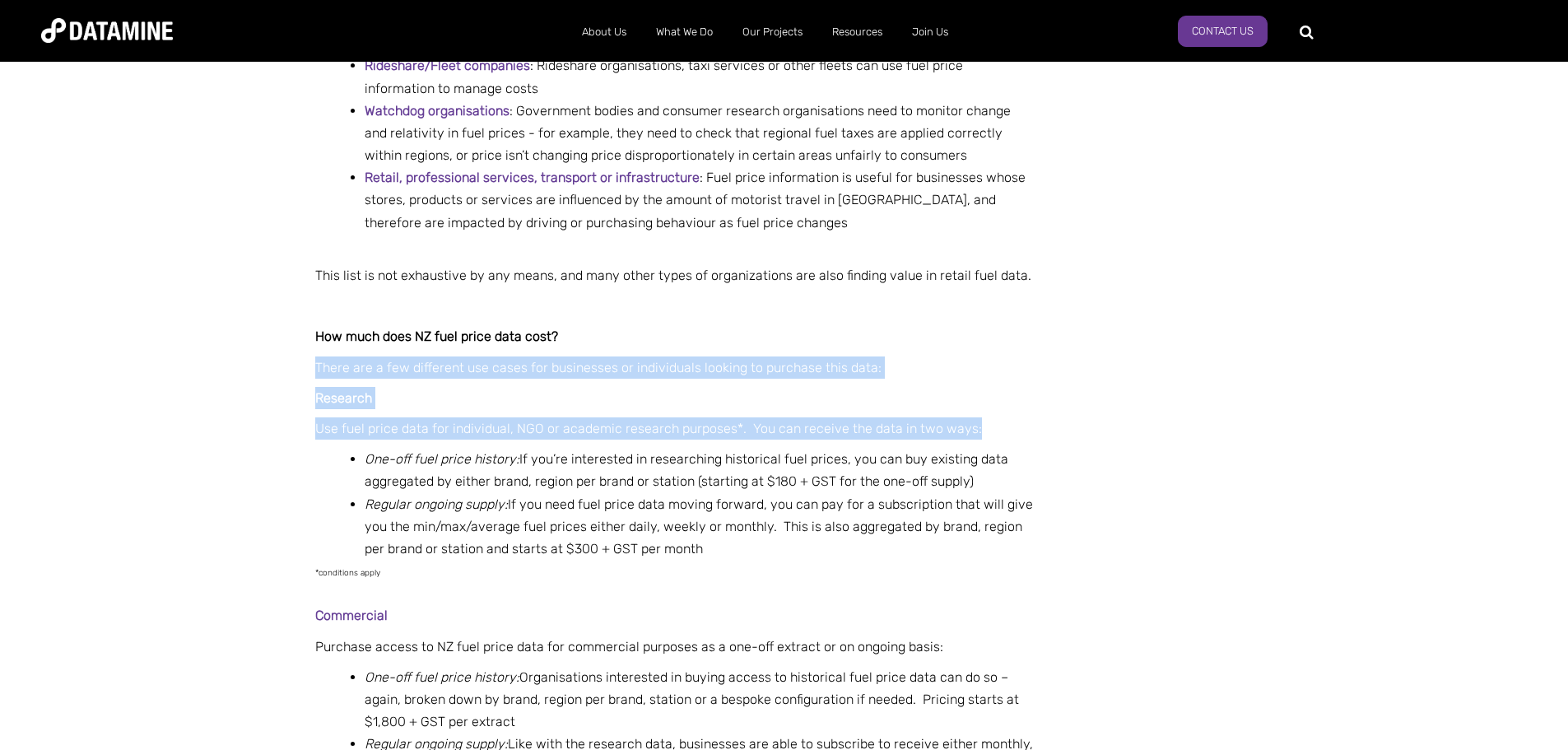
drag, startPoint x: 1028, startPoint y: 381, endPoint x: 1039, endPoint y: 282, distance: 99.6
click at [1033, 282] on div "This list is not exhaustive by any means, and many other types of organizations…" at bounding box center [674, 408] width 718 height 348
click at [1033, 325] on p "How much does NZ fuel price data cost?" at bounding box center [674, 336] width 718 height 22
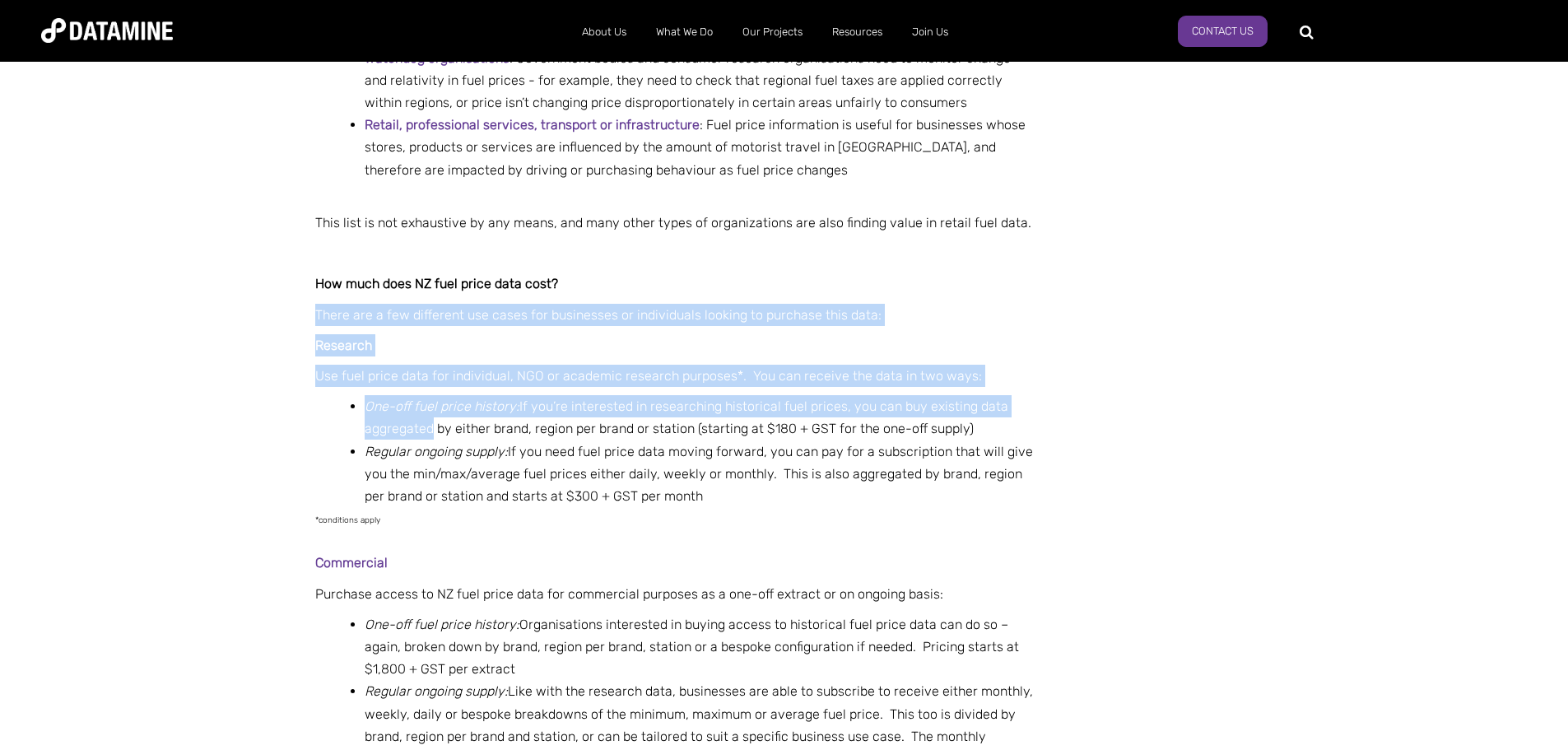
scroll to position [1482, 0]
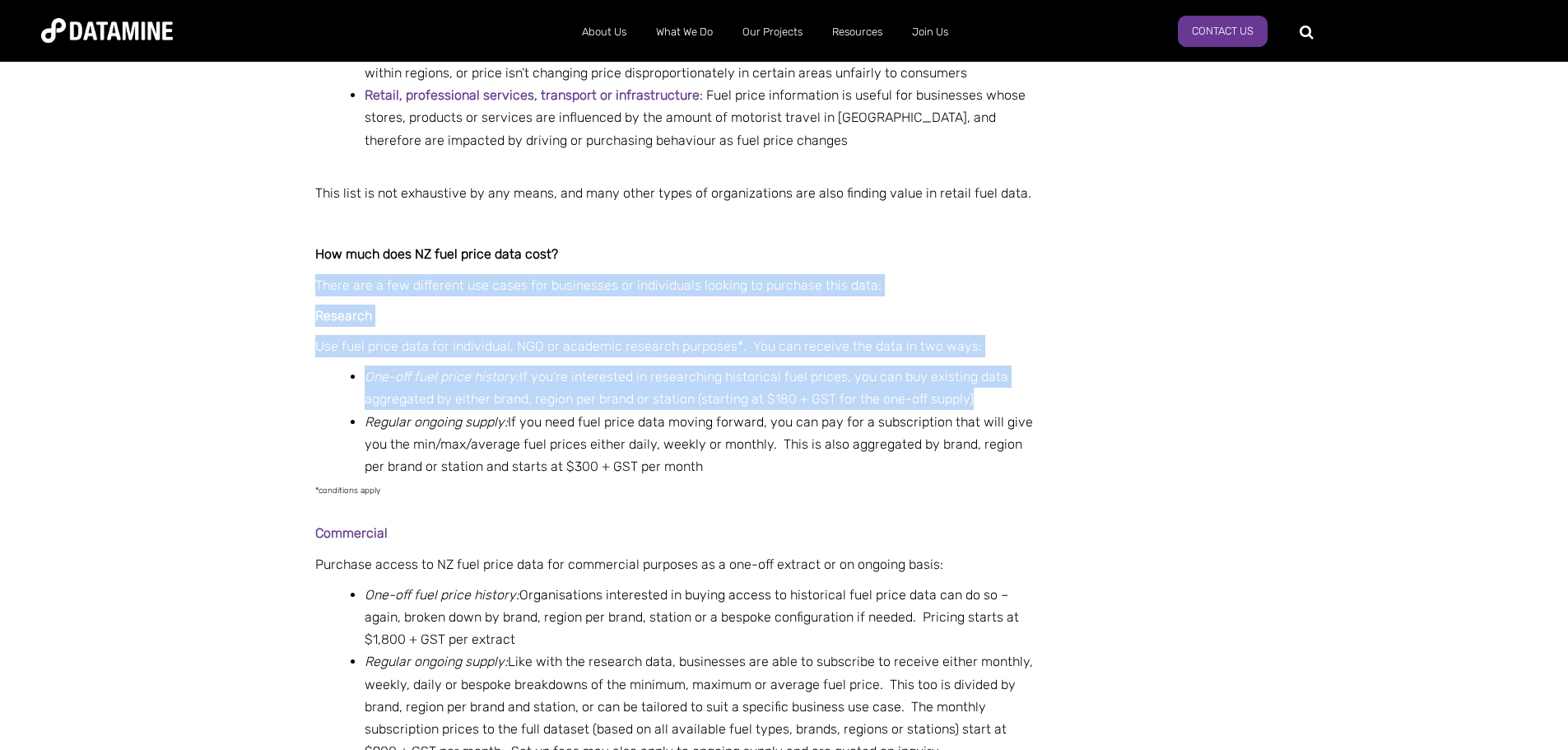
drag, startPoint x: 1039, startPoint y: 282, endPoint x: 1035, endPoint y: 350, distance: 68.1
click at [1033, 350] on div "This list is not exhaustive by any means, and many other types of organizations…" at bounding box center [674, 325] width 718 height 348
click at [1033, 365] on li "One-off fuel price history: If you’re interested in researching historical fuel…" at bounding box center [698, 387] width 669 height 44
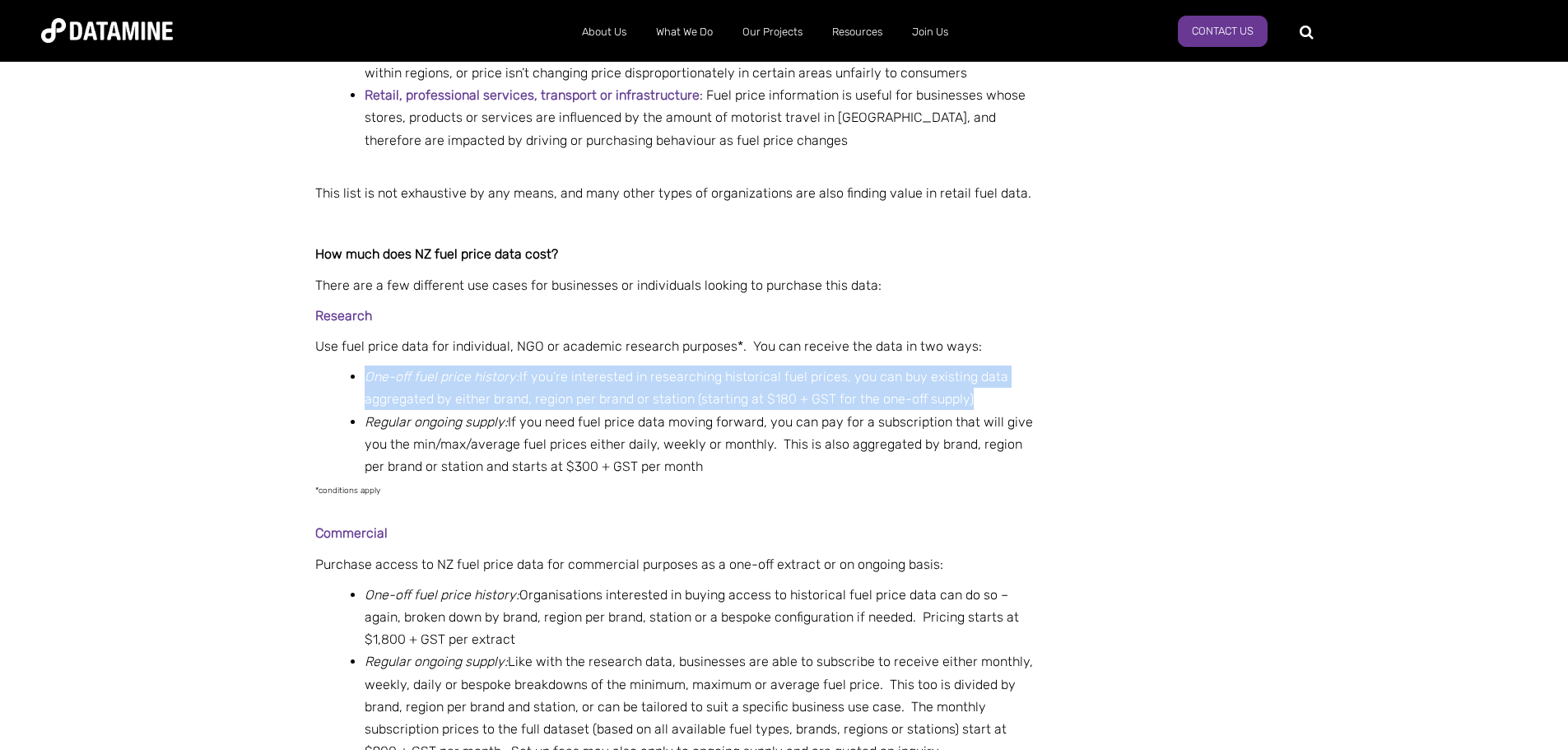
drag, startPoint x: 1035, startPoint y: 350, endPoint x: 1056, endPoint y: 294, distance: 59.8
click at [1033, 294] on div "This list is not exhaustive by any means, and many other types of organizations…" at bounding box center [674, 325] width 718 height 348
click at [1033, 335] on p "Use fuel price data for individual, NGO or academic research purposes*. You can…" at bounding box center [674, 345] width 718 height 22
drag, startPoint x: 1056, startPoint y: 294, endPoint x: 1049, endPoint y: 339, distance: 45.5
click at [1033, 339] on div "This list is not exhaustive by any means, and many other types of organizations…" at bounding box center [674, 325] width 718 height 348
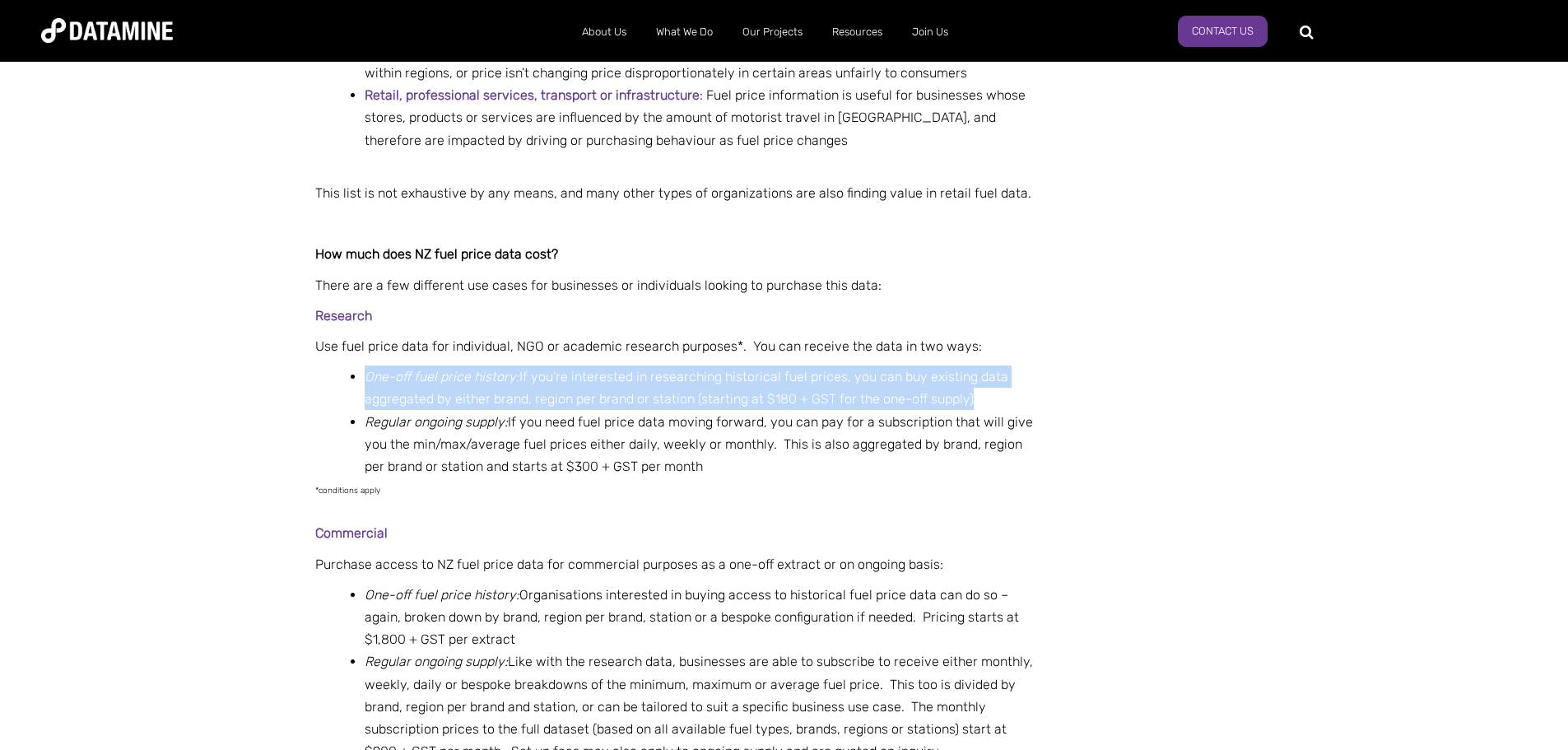
click at [1033, 365] on li "One-off fuel price history: If you’re interested in researching historical fuel…" at bounding box center [698, 387] width 669 height 44
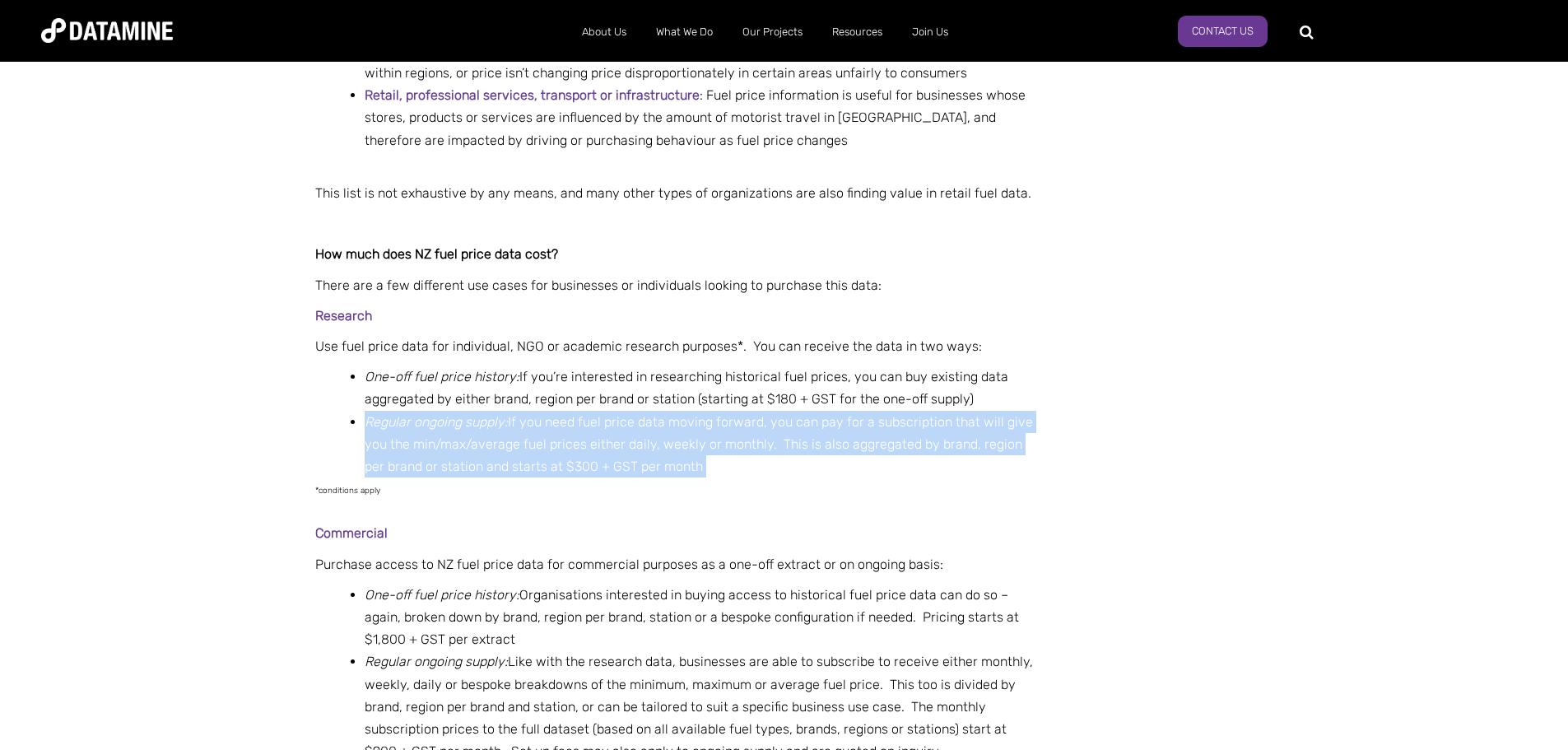
drag, startPoint x: 1049, startPoint y: 339, endPoint x: 1205, endPoint y: 392, distance: 164.8
click at [1033, 392] on ul "One-off fuel price history: If you’re interested in researching historical fuel…" at bounding box center [691, 421] width 685 height 112
click at [1033, 410] on li "Regular ongoing supply: If you need fuel price data moving forward, you can pay…" at bounding box center [698, 444] width 669 height 68
drag, startPoint x: 1205, startPoint y: 392, endPoint x: 1198, endPoint y: 343, distance: 49.5
click at [1033, 365] on ul "One-off fuel price history: If you’re interested in researching historical fuel…" at bounding box center [691, 421] width 685 height 112
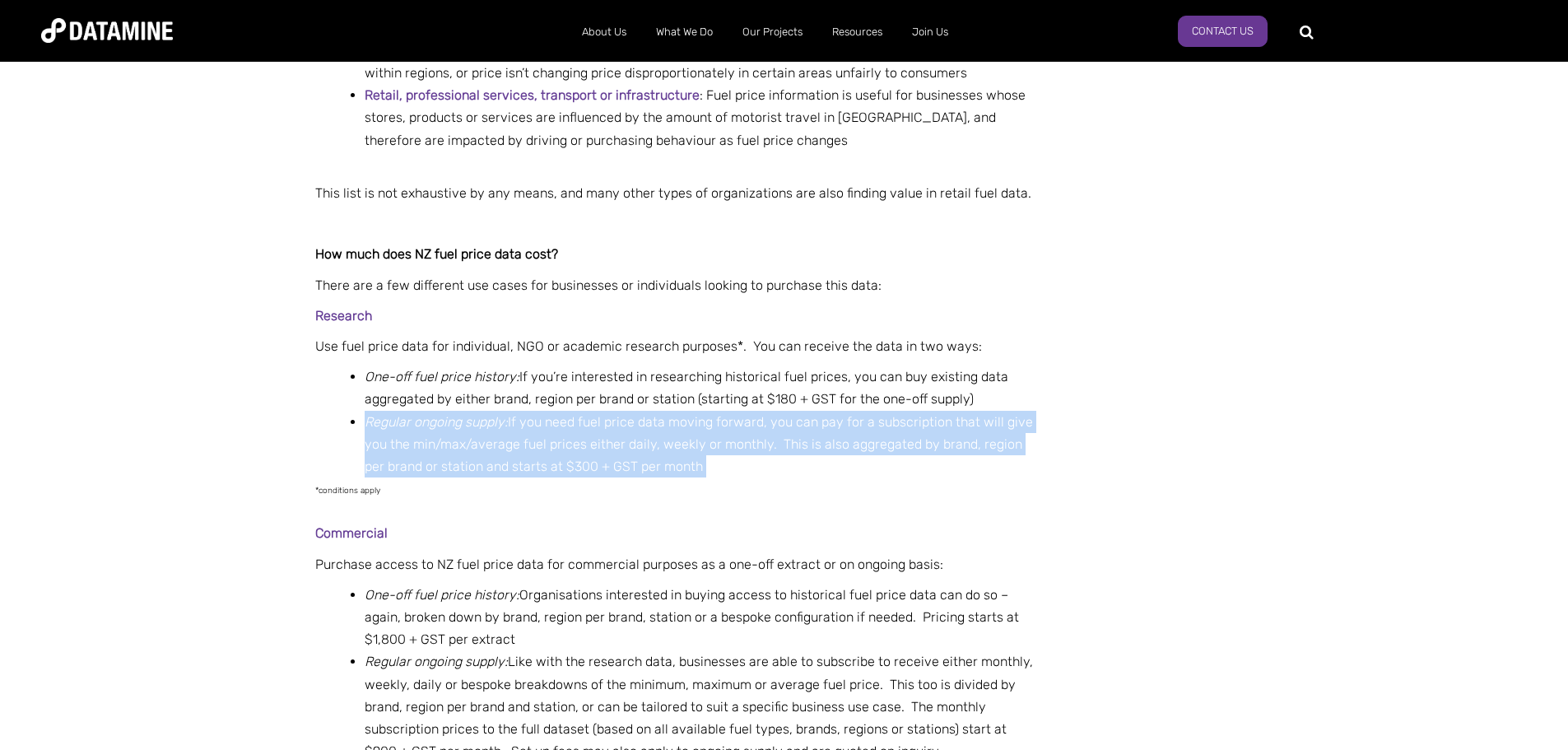
click at [1033, 365] on li "One-off fuel price history: If you’re interested in researching historical fuel…" at bounding box center [698, 387] width 669 height 44
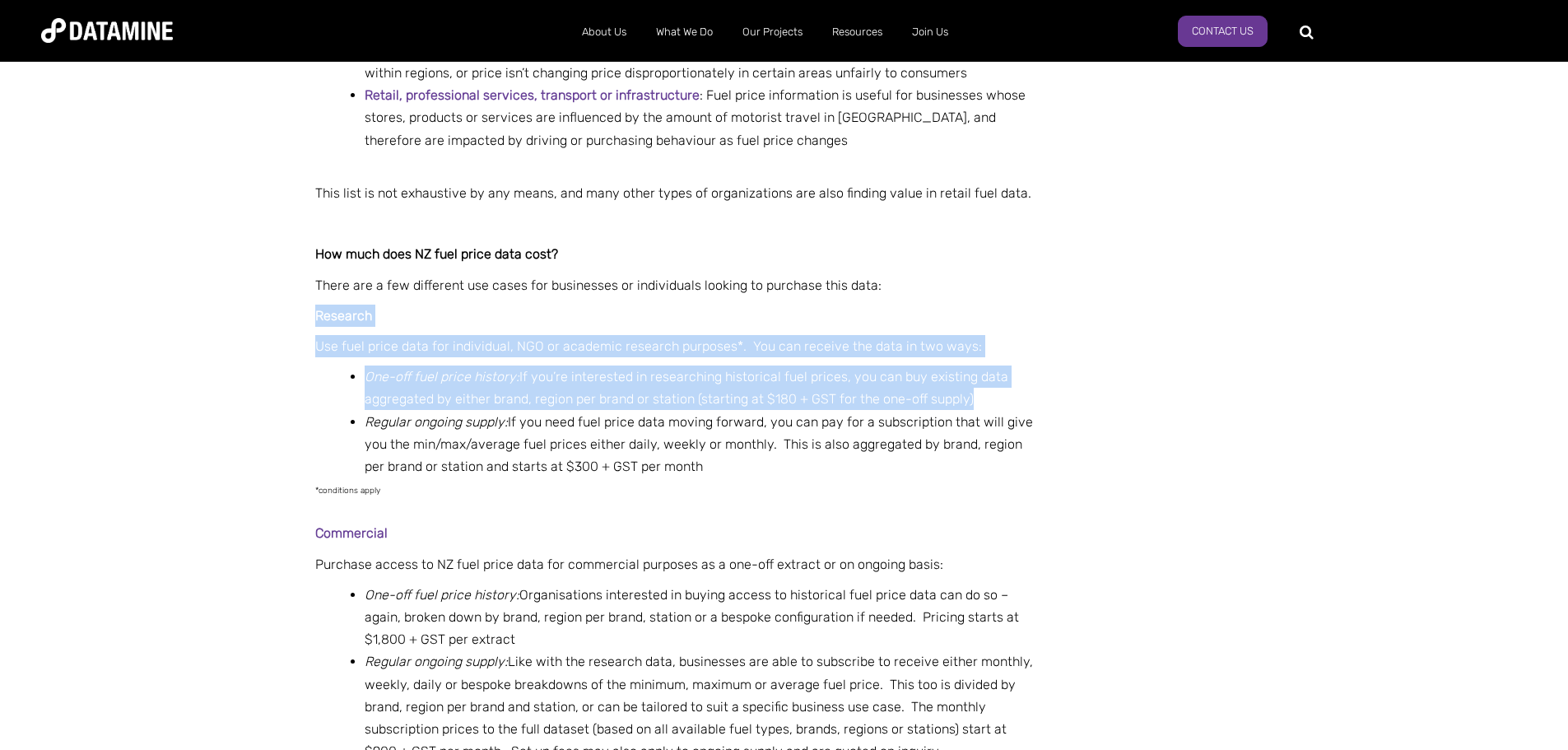
drag, startPoint x: 1198, startPoint y: 343, endPoint x: 1182, endPoint y: 235, distance: 109.2
click at [1033, 235] on div "This list is not exhaustive by any means, and many other types of organizations…" at bounding box center [674, 325] width 718 height 348
click at [1033, 275] on p "There are a few different use cases for businesses or individuals looking to pu…" at bounding box center [674, 285] width 718 height 22
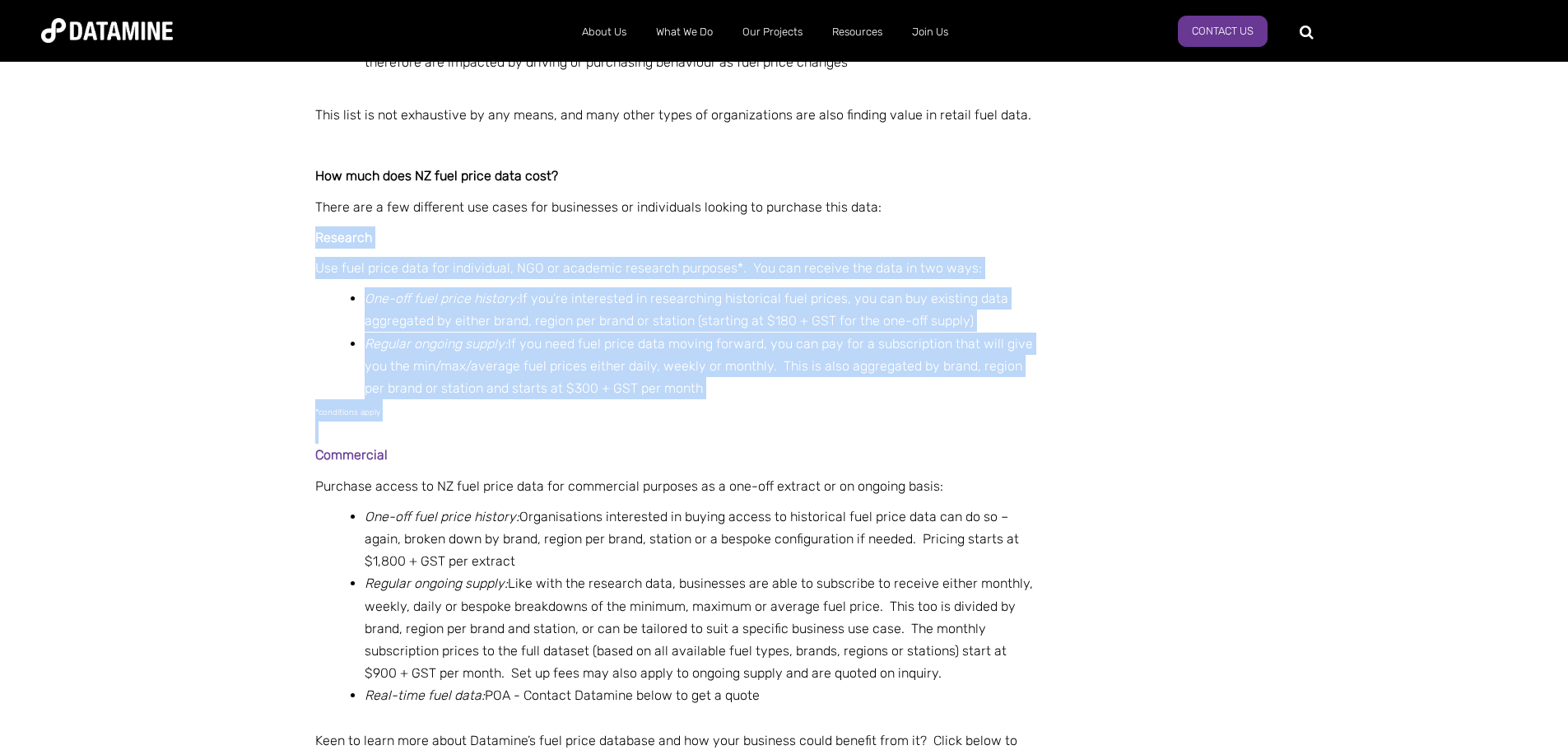
scroll to position [1564, 0]
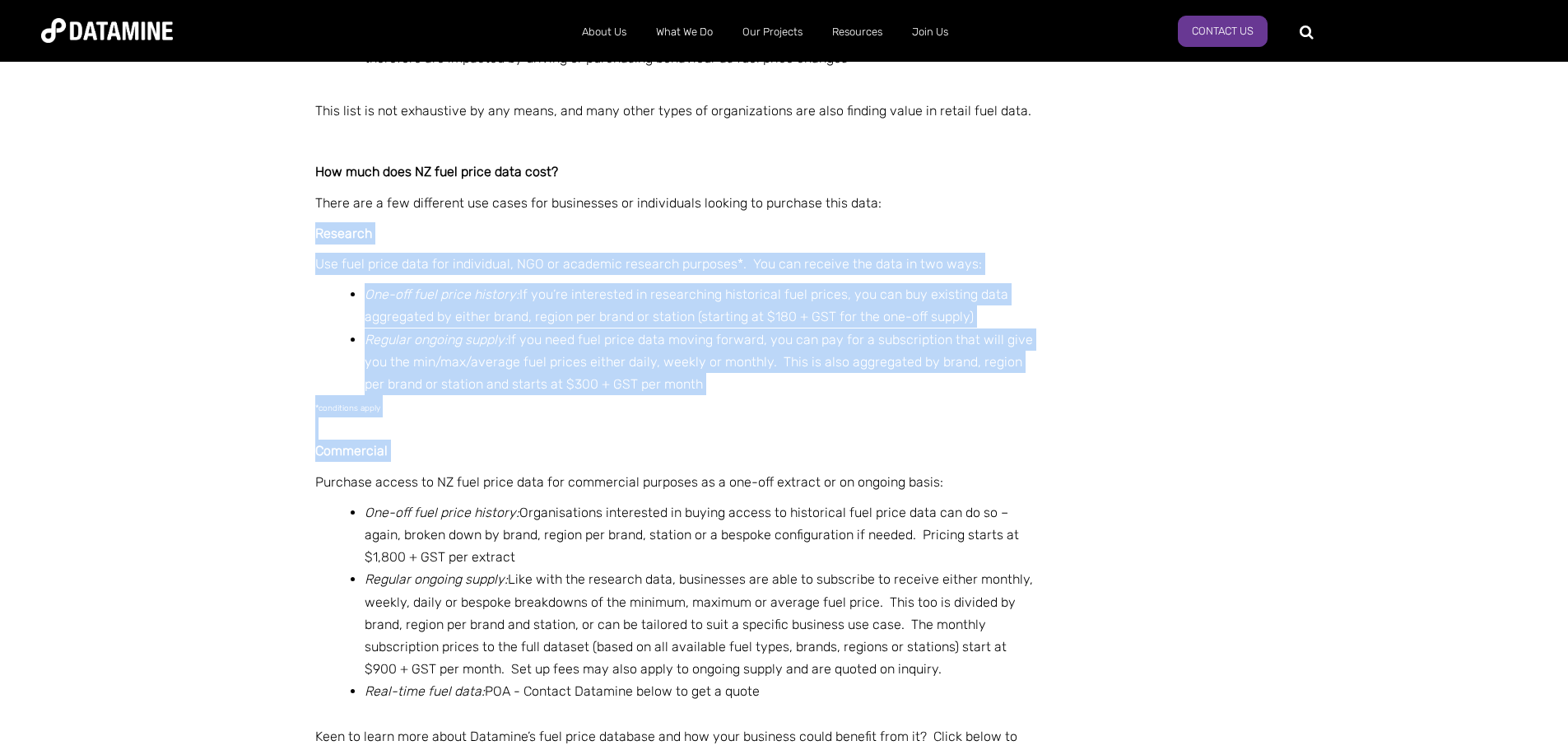
drag, startPoint x: 1182, startPoint y: 235, endPoint x: 1157, endPoint y: 382, distance: 149.1
click at [1033, 439] on p "Commercial" at bounding box center [674, 450] width 718 height 22
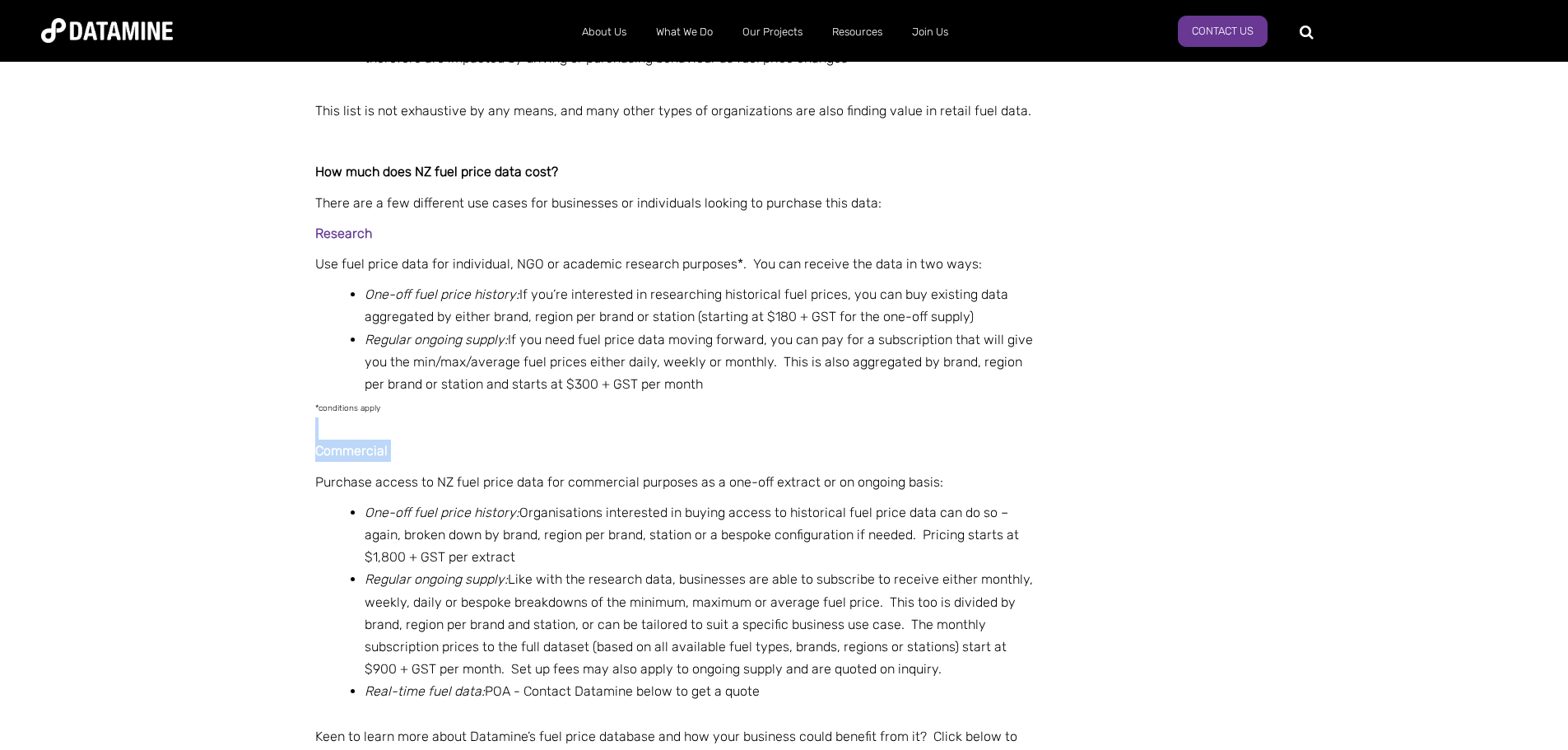
drag, startPoint x: 1157, startPoint y: 382, endPoint x: 1157, endPoint y: 345, distance: 37.0
click at [1033, 417] on div "Commercial Purchase access to NZ fuel price data for commercial purposes as a o…" at bounding box center [674, 593] width 718 height 352
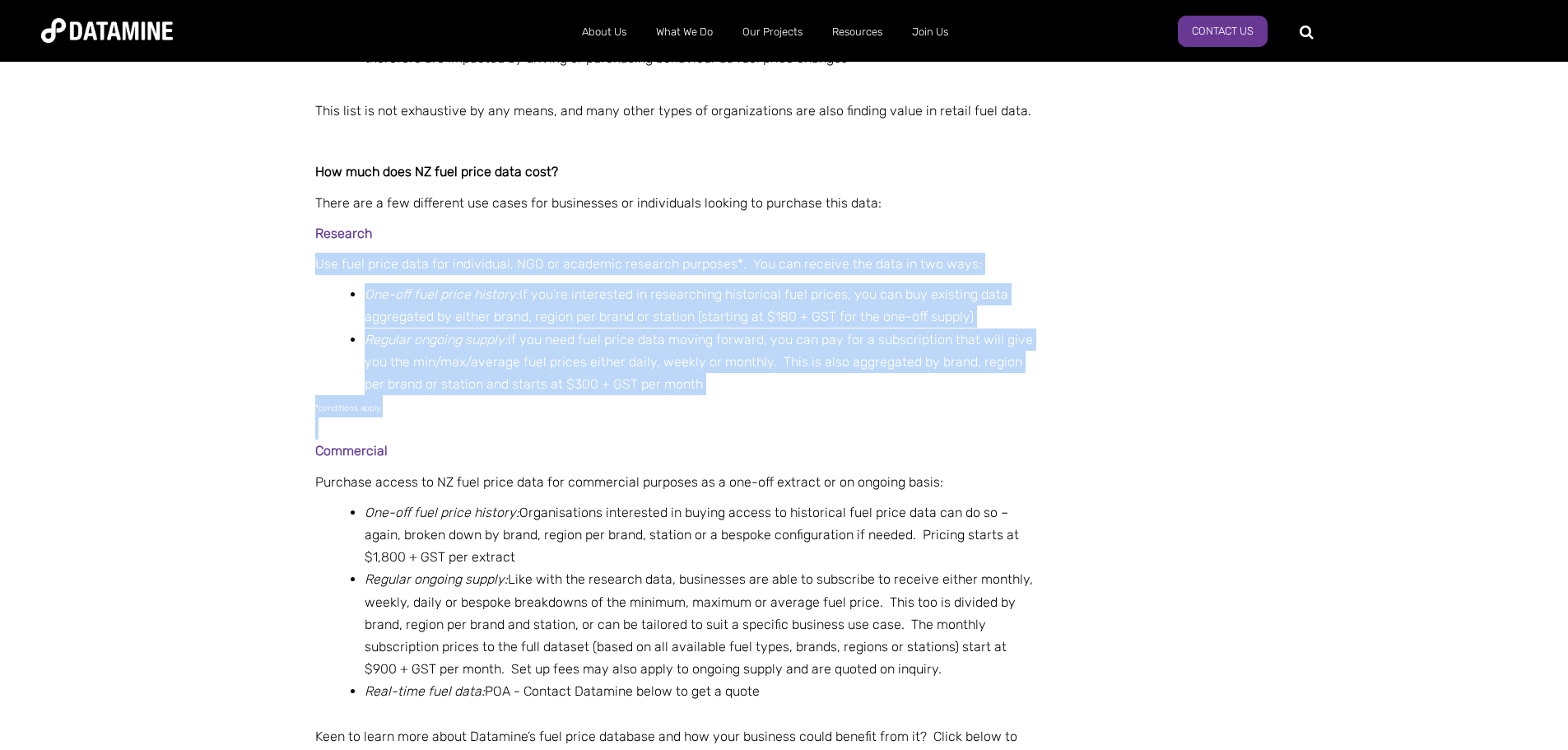
drag, startPoint x: 1157, startPoint y: 345, endPoint x: 1135, endPoint y: 171, distance: 175.4
click at [1033, 222] on p "Research" at bounding box center [674, 232] width 718 height 22
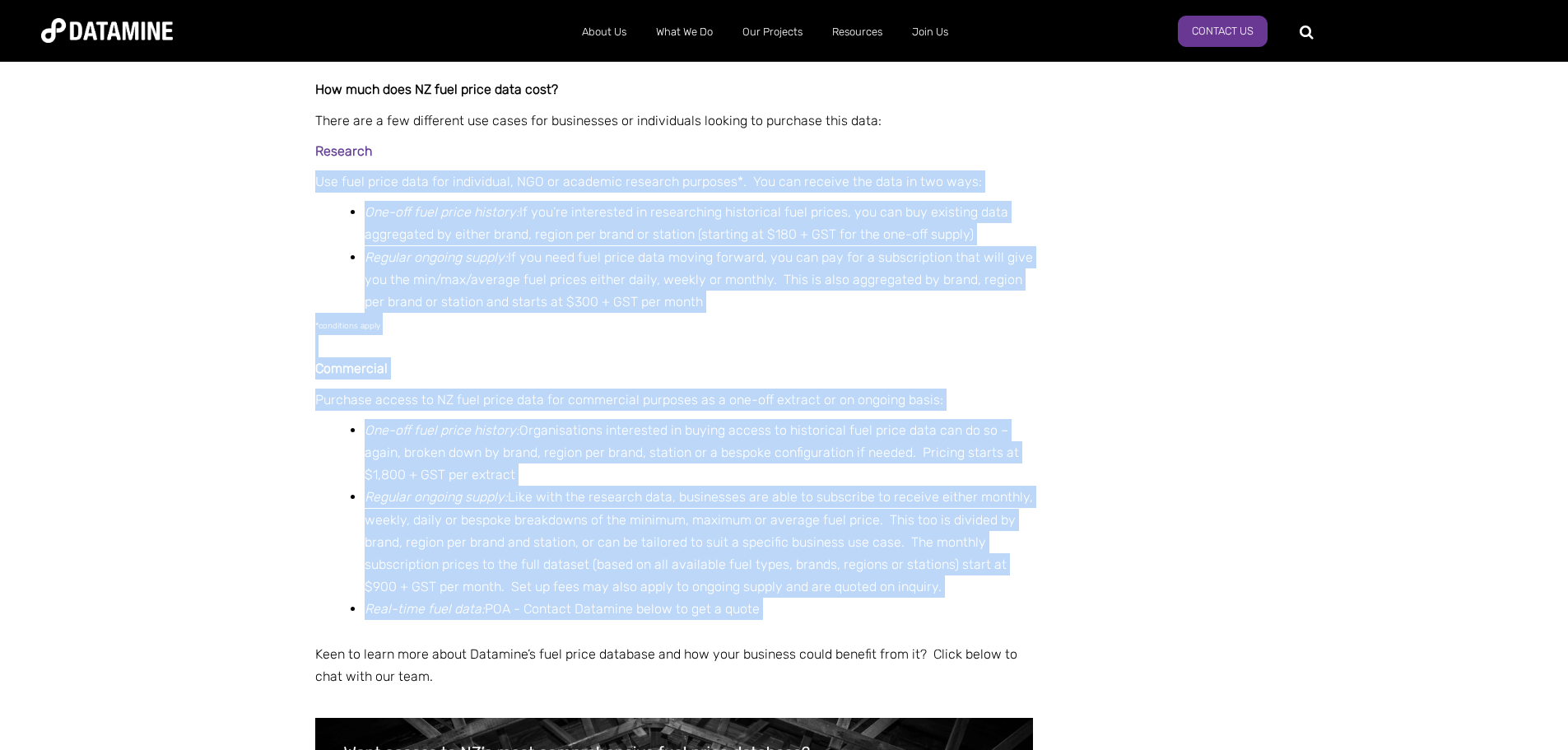
drag, startPoint x: 1135, startPoint y: 171, endPoint x: 1105, endPoint y: 483, distance: 313.4
click at [1033, 598] on li "Real-time fuel data: POA - C ontact Datamine below to get a quote" at bounding box center [698, 608] width 669 height 22
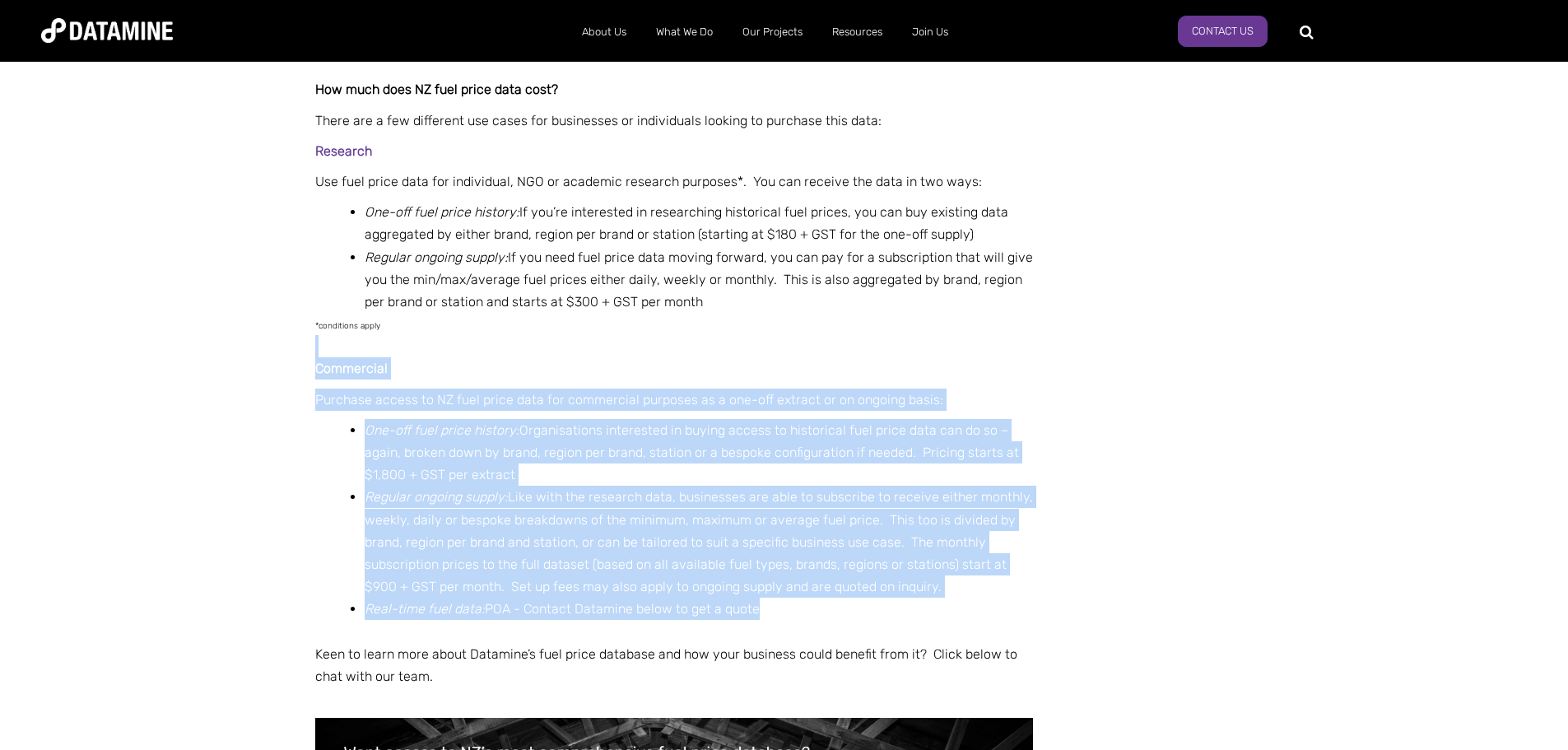
drag, startPoint x: 1105, startPoint y: 483, endPoint x: 1130, endPoint y: 259, distance: 225.4
click at [1033, 335] on div "Commercial Purchase access to NZ fuel price data for commercial purposes as a o…" at bounding box center [674, 511] width 718 height 352
drag, startPoint x: 1130, startPoint y: 259, endPoint x: 1110, endPoint y: 474, distance: 215.9
click at [1033, 474] on div "Commercial Purchase access to NZ fuel price data for commercial purposes as a o…" at bounding box center [674, 511] width 718 height 352
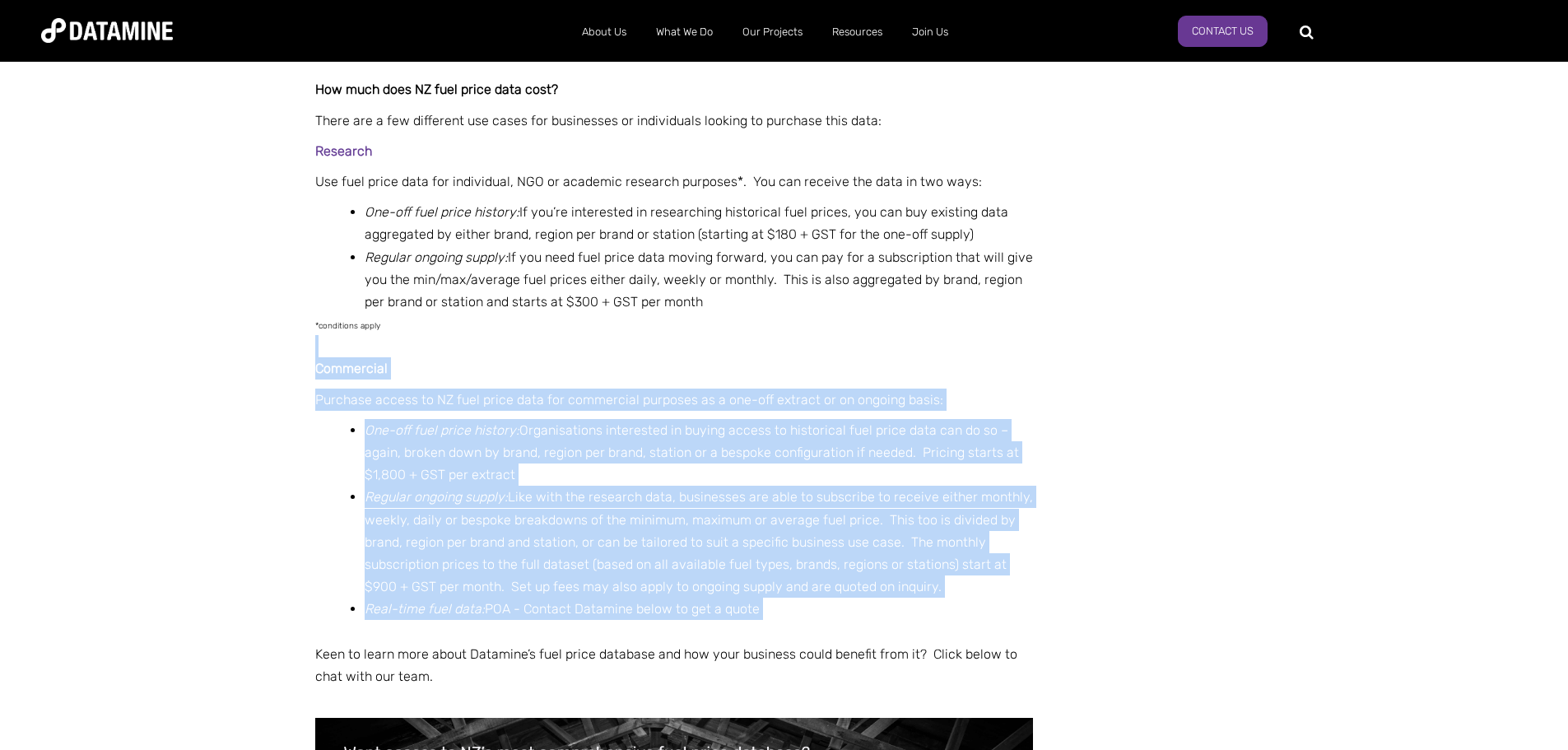
click at [1033, 598] on li "Real-time fuel data: POA - C ontact Datamine below to get a quote" at bounding box center [698, 608] width 669 height 22
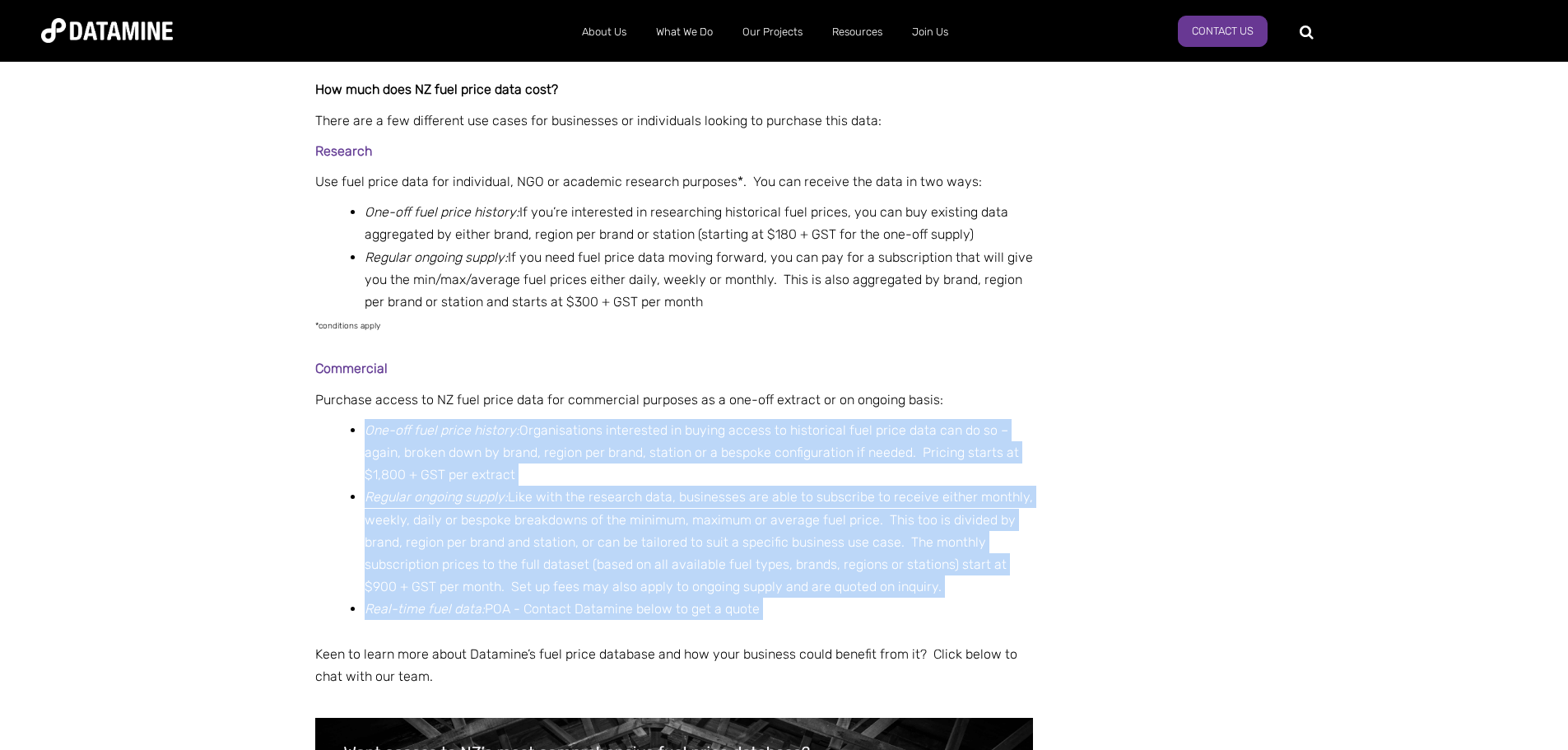
drag, startPoint x: 1110, startPoint y: 474, endPoint x: 1118, endPoint y: 307, distance: 167.2
click at [1033, 335] on div "Commercial Purchase access to NZ fuel price data for commercial purposes as a o…" at bounding box center [674, 511] width 718 height 352
drag, startPoint x: 1118, startPoint y: 307, endPoint x: 1082, endPoint y: 496, distance: 192.4
click at [1033, 496] on div "Commercial Purchase access to NZ fuel price data for commercial purposes as a o…" at bounding box center [674, 511] width 718 height 352
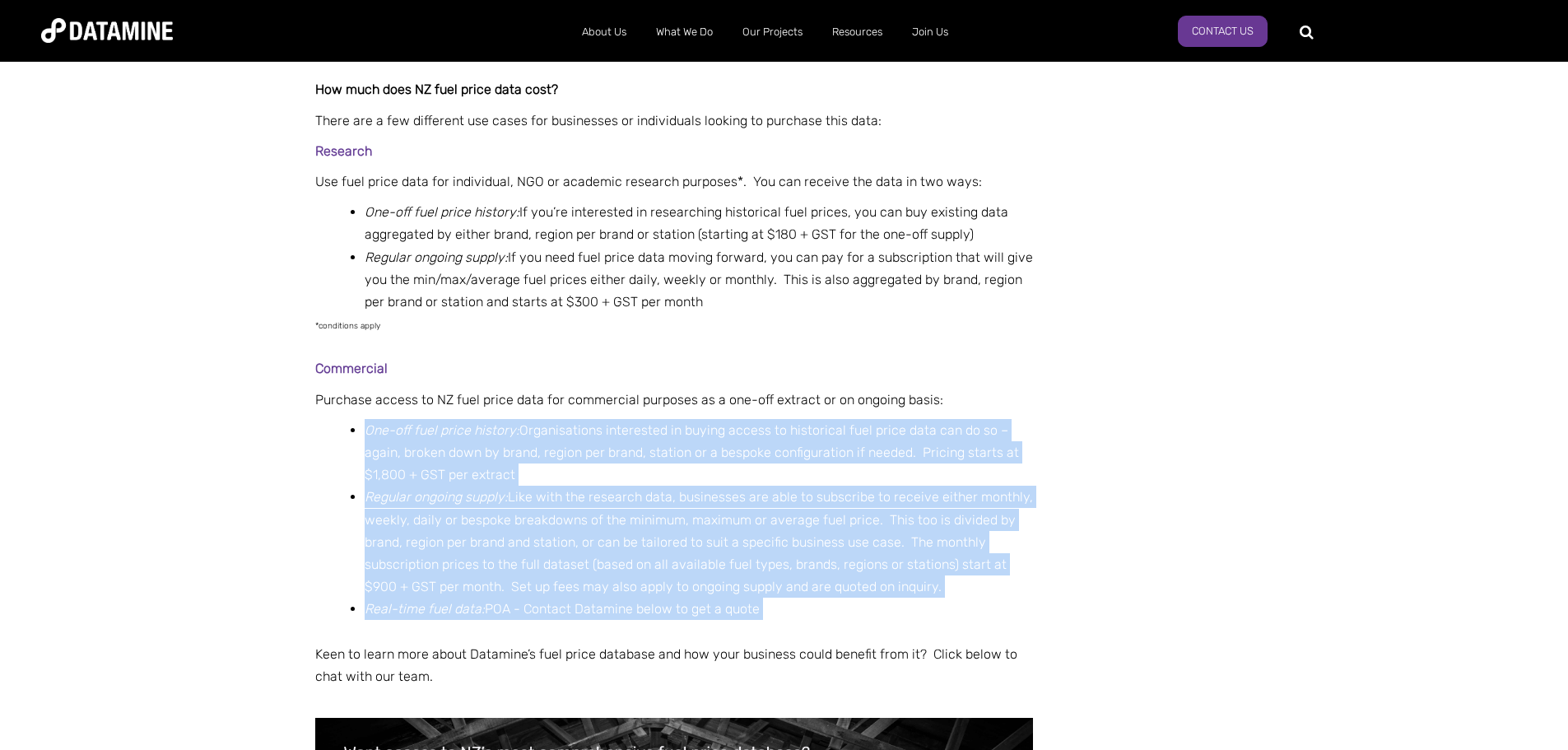
click at [1033, 496] on div "Commercial Purchase access to NZ fuel price data for commercial purposes as a o…" at bounding box center [674, 511] width 718 height 352
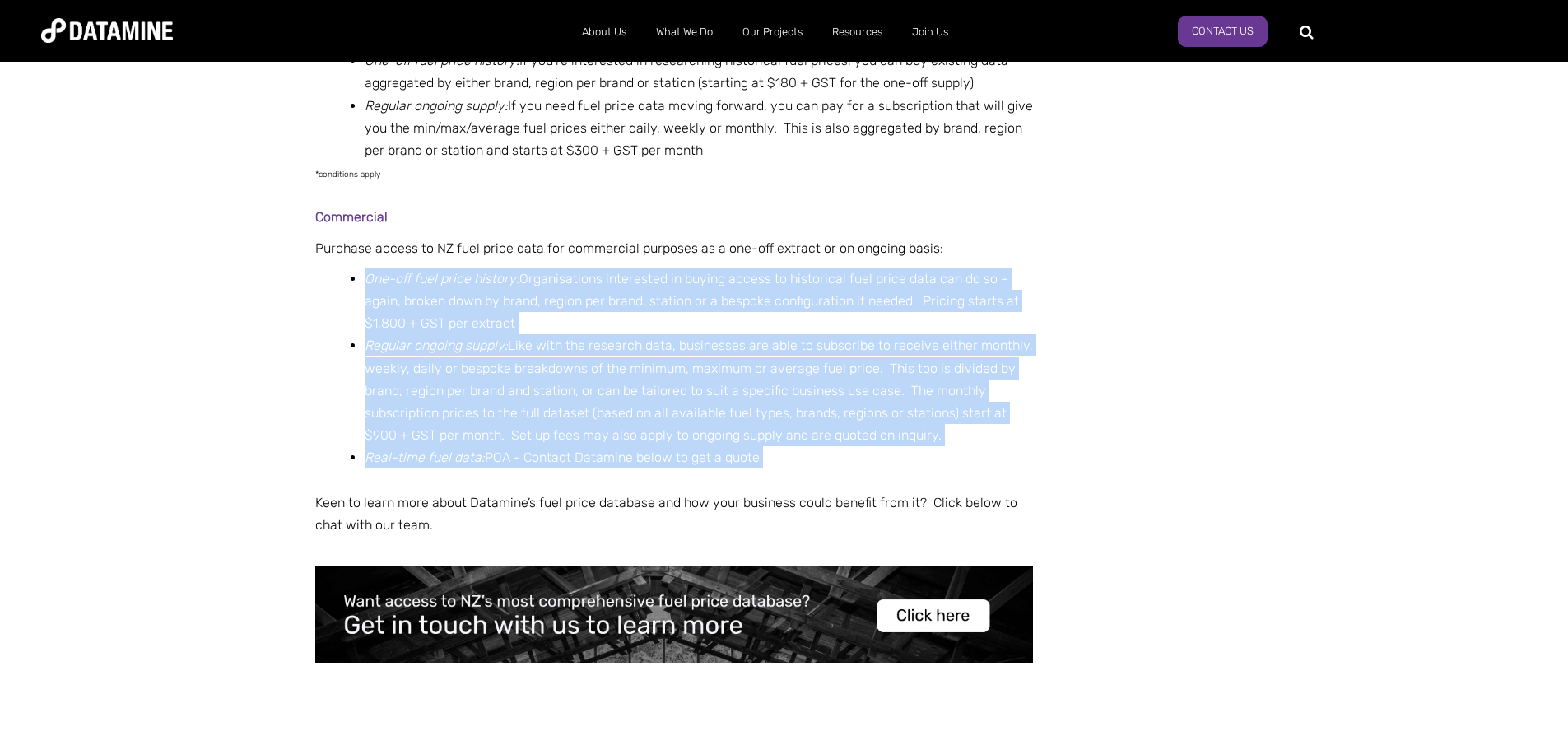
scroll to position [1811, 0]
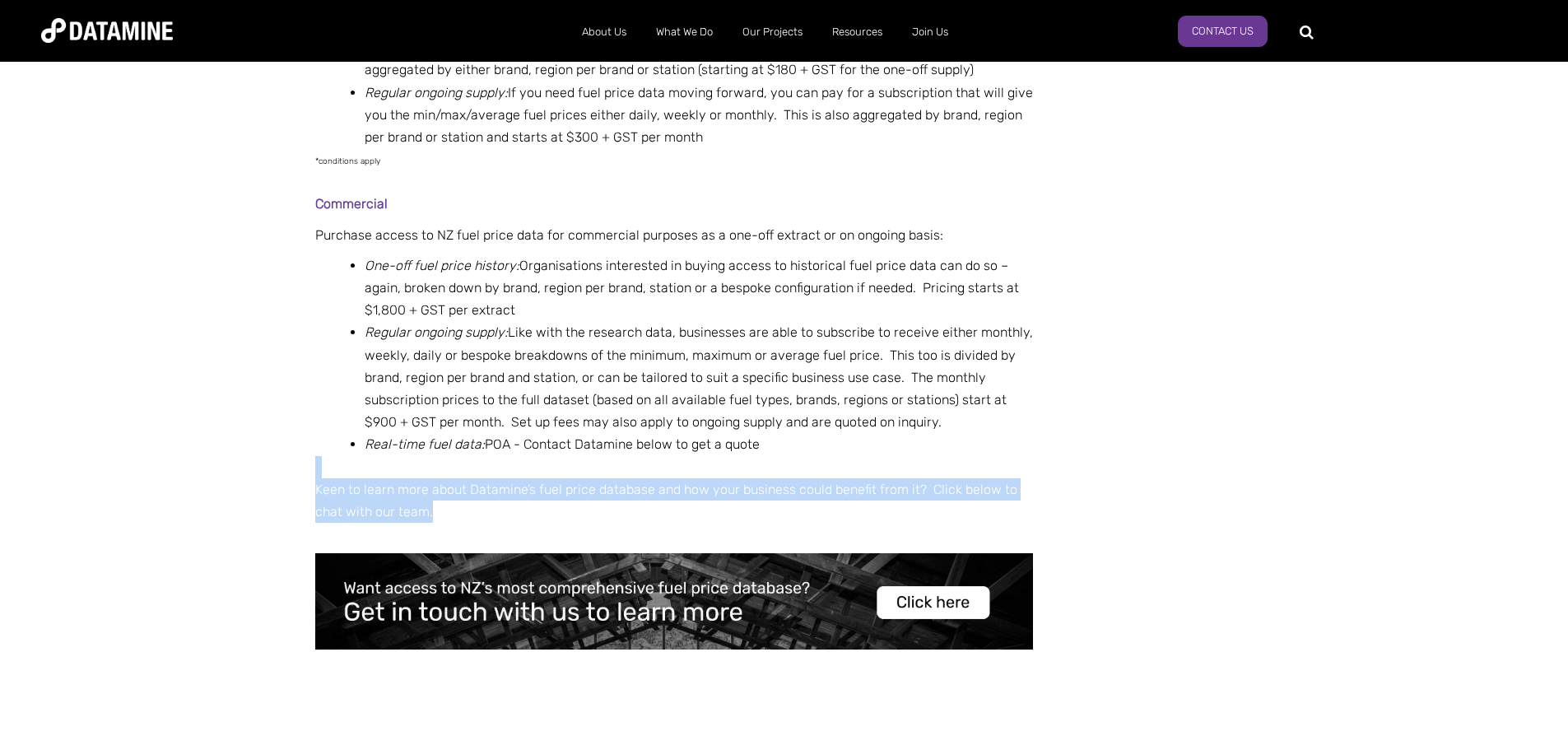
drag, startPoint x: 1073, startPoint y: 509, endPoint x: 1200, endPoint y: 377, distance: 183.2
click at [1033, 377] on div "Commercial Purchase access to NZ fuel price data for commercial purposes as a o…" at bounding box center [674, 346] width 718 height 352
click at [1033, 478] on p "Keen to learn more about Datamine’s fuel price database and how your business c…" at bounding box center [674, 500] width 718 height 44
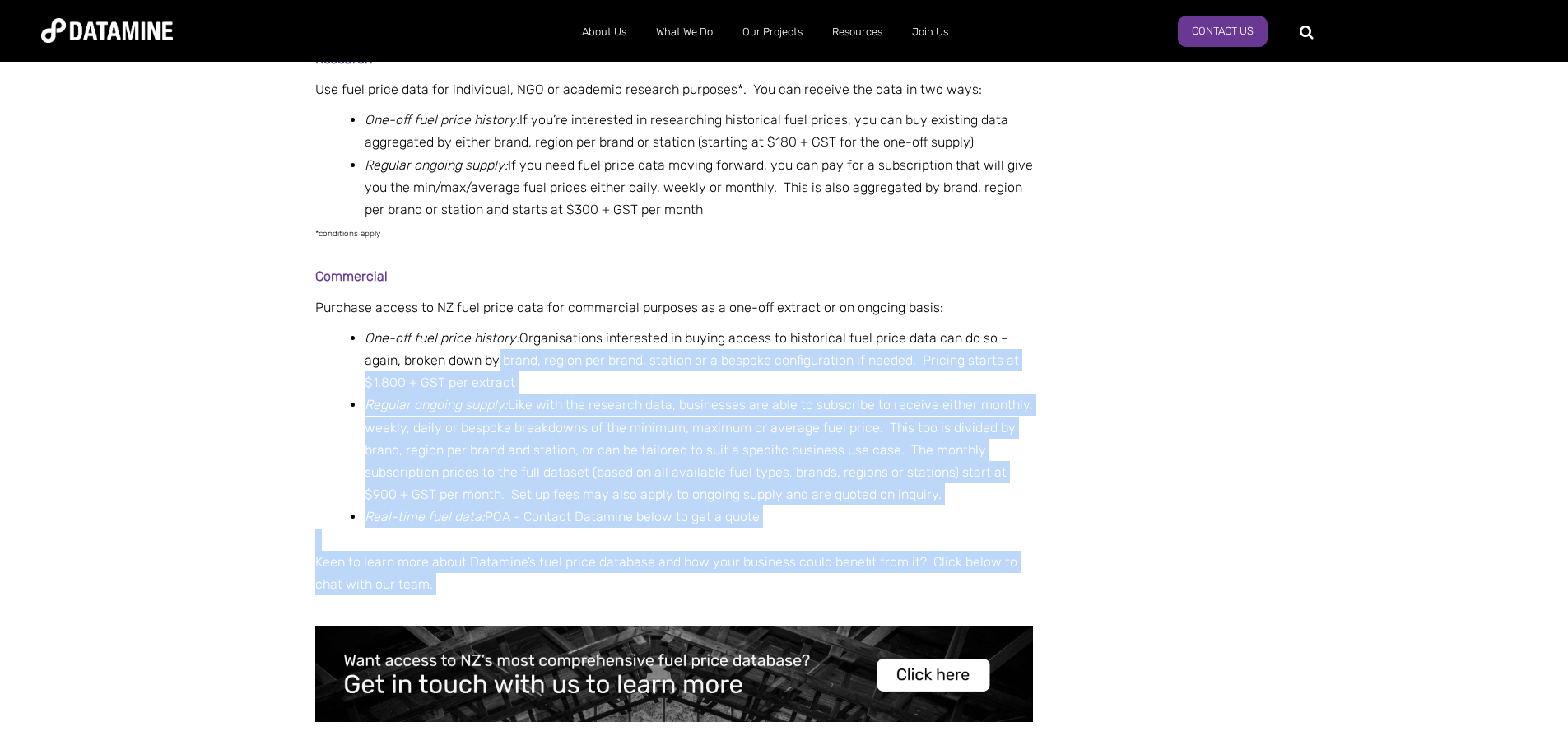
drag
click at [1033, 243] on div "Commercial Purchase access to NZ fuel price data for commercial purposes as a o…" at bounding box center [674, 419] width 718 height 352
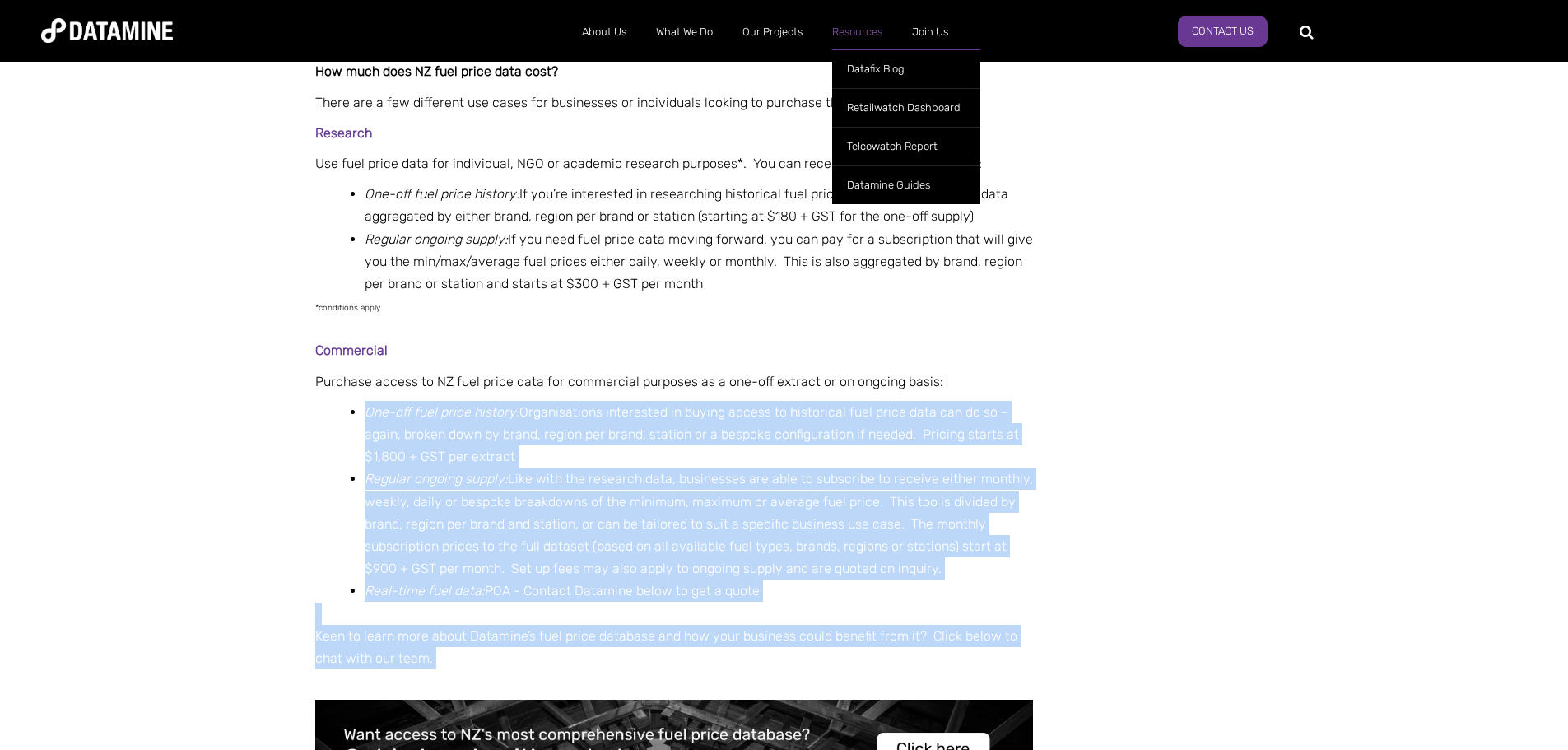
scroll to position [1646, 0]
